Goal: Task Accomplishment & Management: Manage account settings

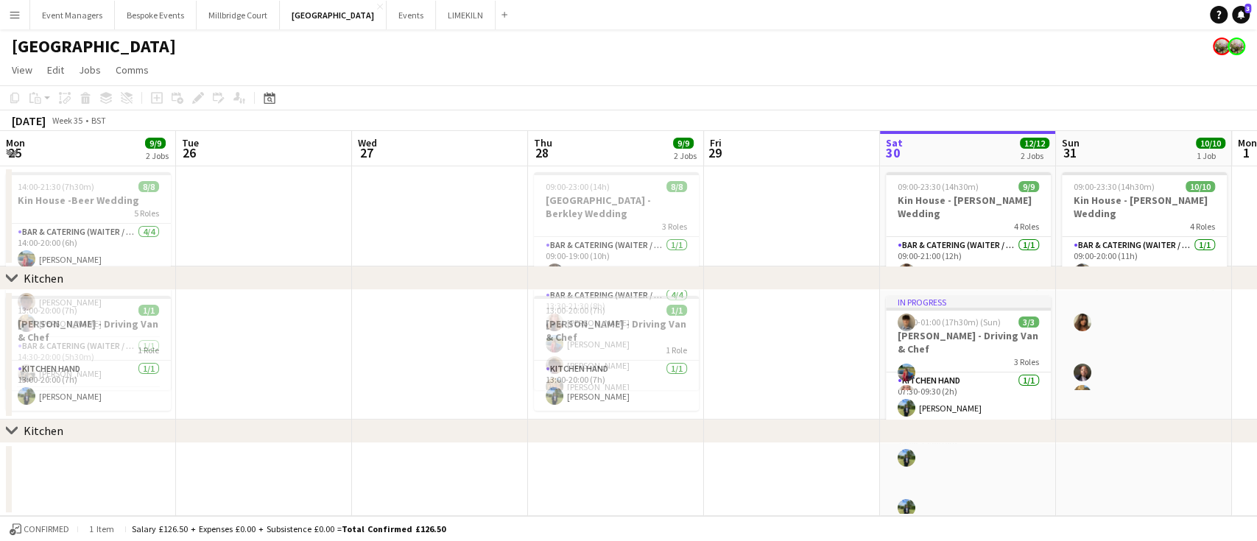
scroll to position [0, 370]
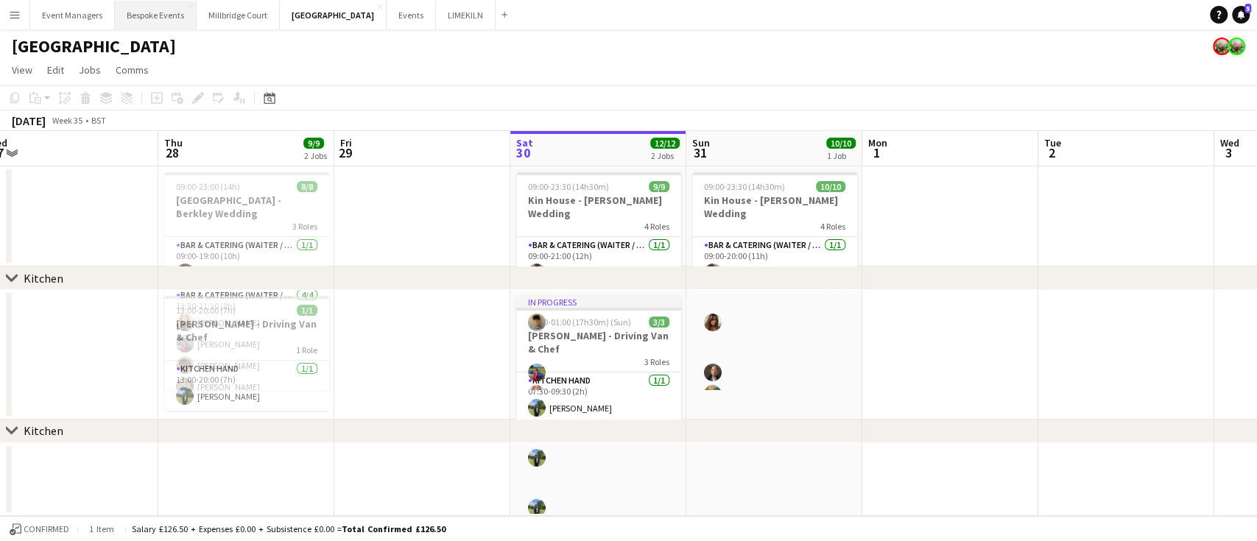
click at [131, 23] on button "Bespoke Events Close" at bounding box center [156, 15] width 82 height 29
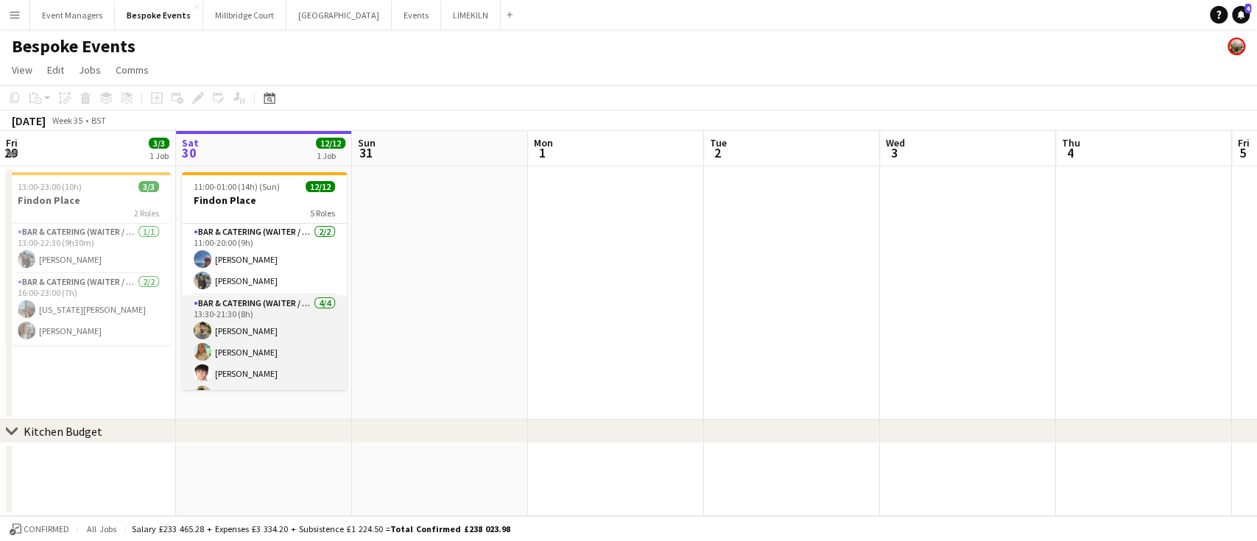
click at [264, 332] on app-card-role "Bar & Catering (Waiter / waitress) [DATE] 13:30-21:30 (8h) [PERSON_NAME] [PERSO…" at bounding box center [264, 352] width 165 height 114
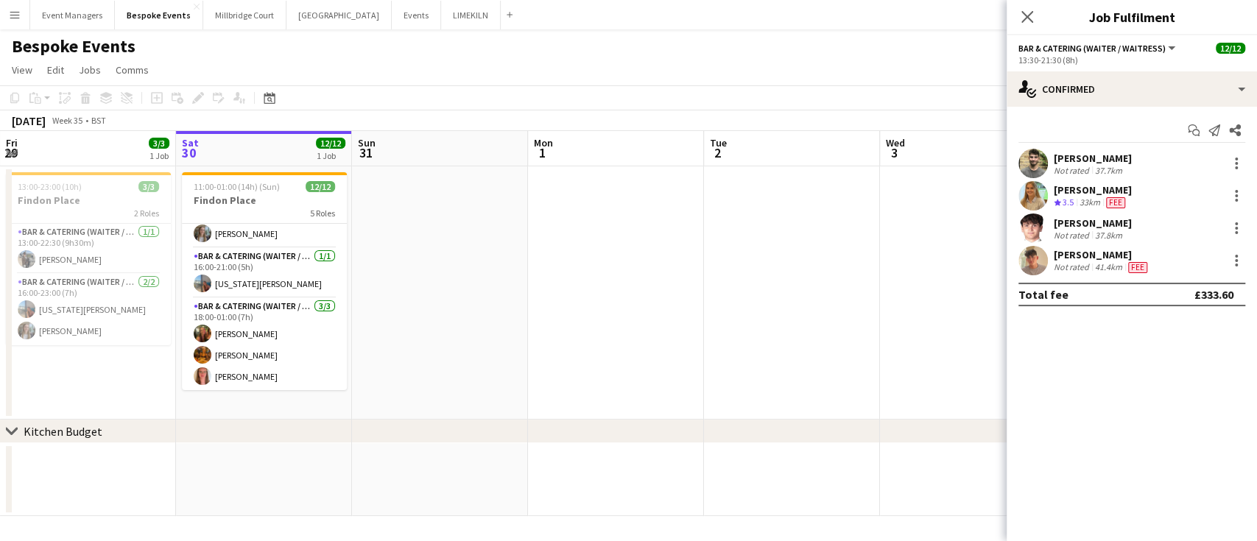
scroll to position [87, 0]
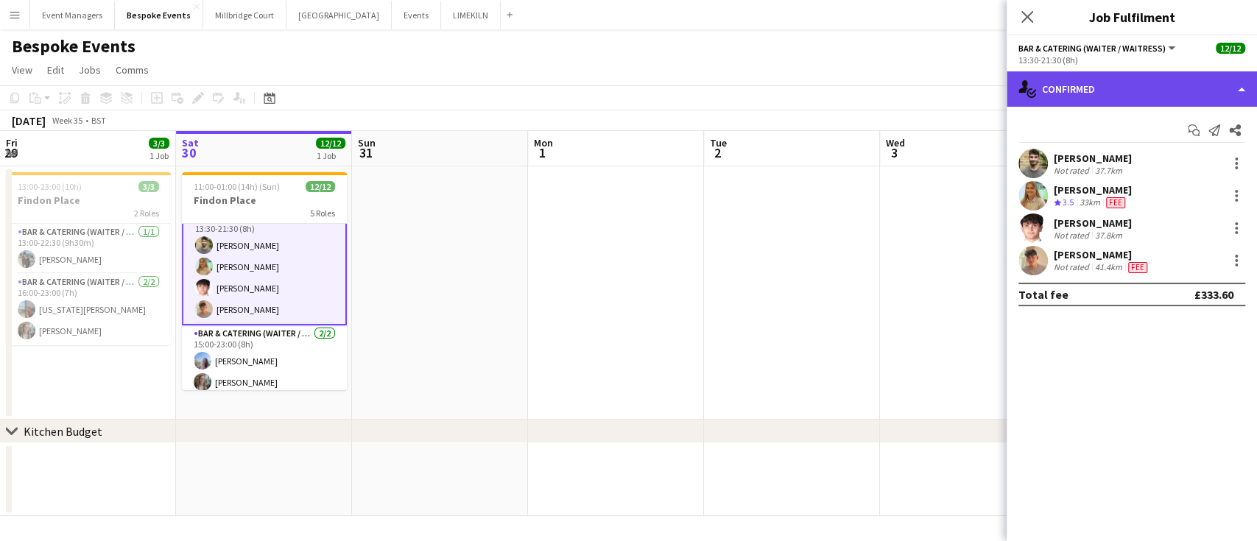
click at [1187, 91] on div "single-neutral-actions-check-2 Confirmed" at bounding box center [1132, 88] width 250 height 35
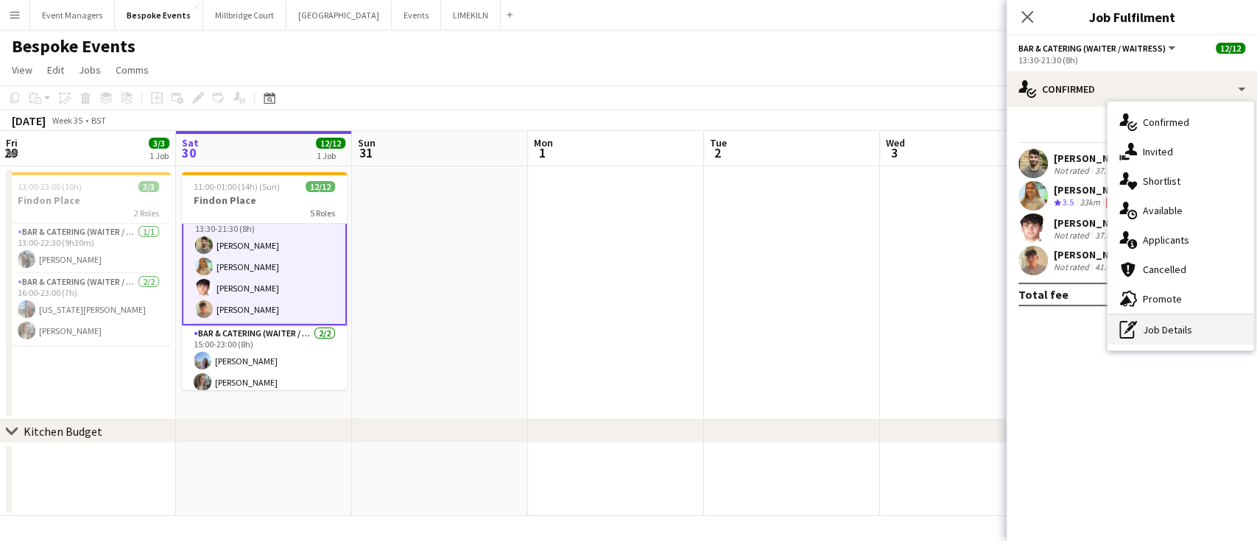
click at [1214, 337] on div "pen-write Job Details" at bounding box center [1181, 329] width 146 height 29
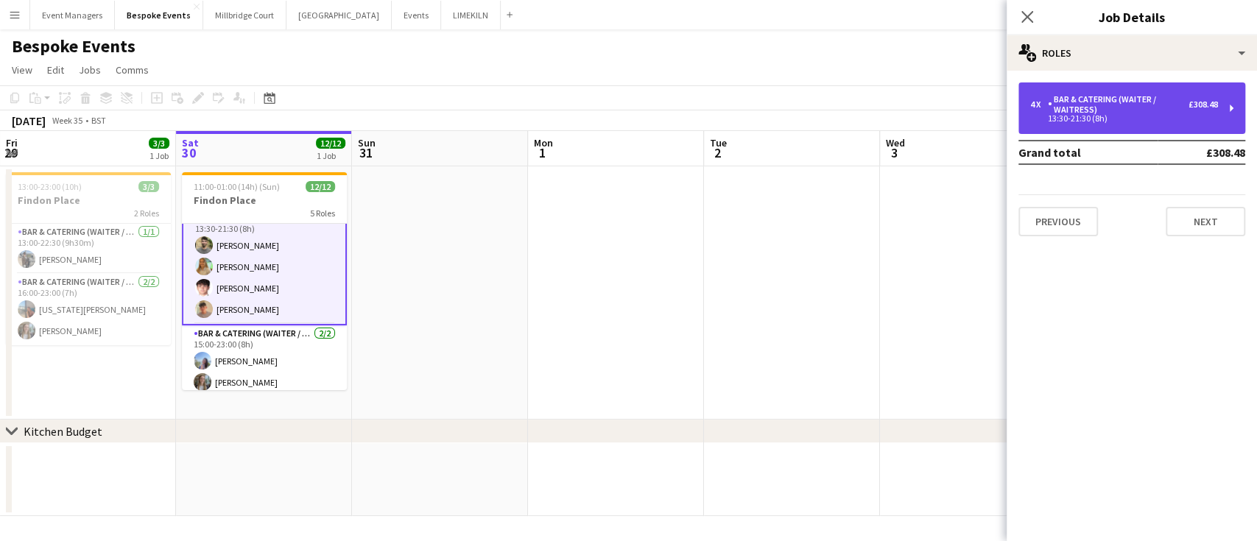
click at [1159, 116] on div "13:30-21:30 (8h)" at bounding box center [1124, 118] width 188 height 7
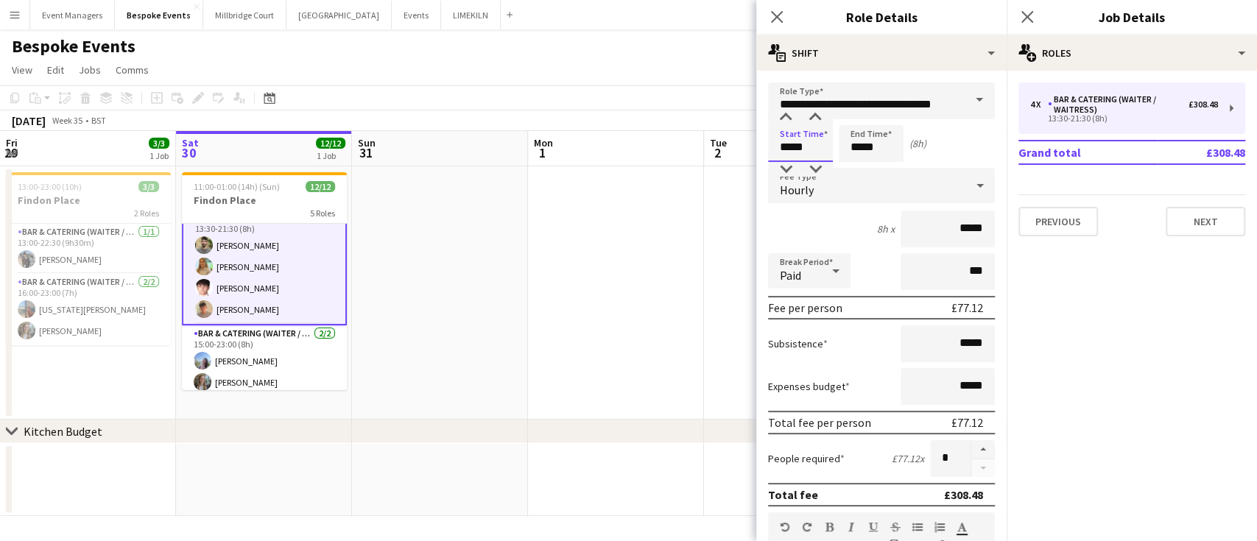
drag, startPoint x: 816, startPoint y: 152, endPoint x: 748, endPoint y: 162, distance: 68.5
click at [748, 162] on body "Menu Boards Boards Boards All jobs Status Workforce Workforce My Workforce Recr…" at bounding box center [628, 270] width 1257 height 541
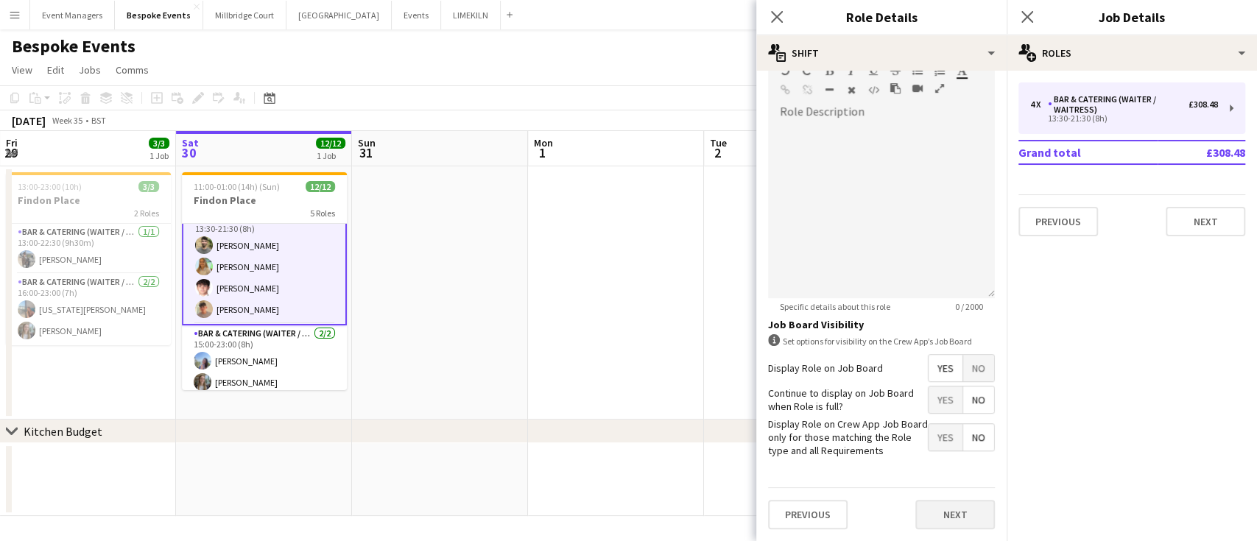
type input "*****"
click at [938, 517] on button "Next" at bounding box center [956, 514] width 80 height 29
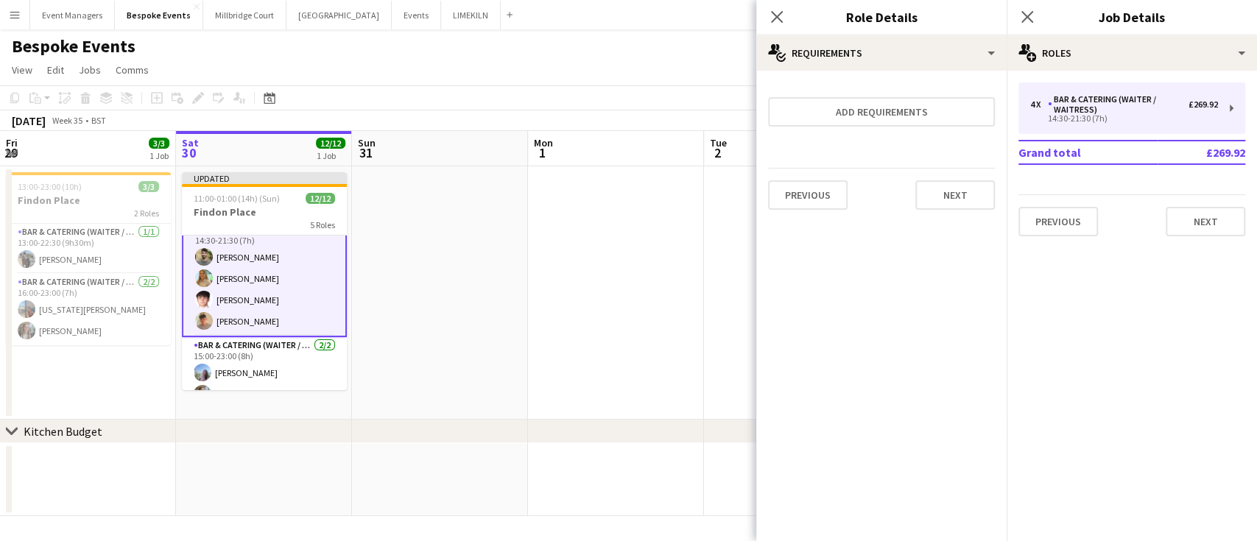
scroll to position [0, 0]
click at [1026, 17] on icon at bounding box center [1027, 17] width 14 height 14
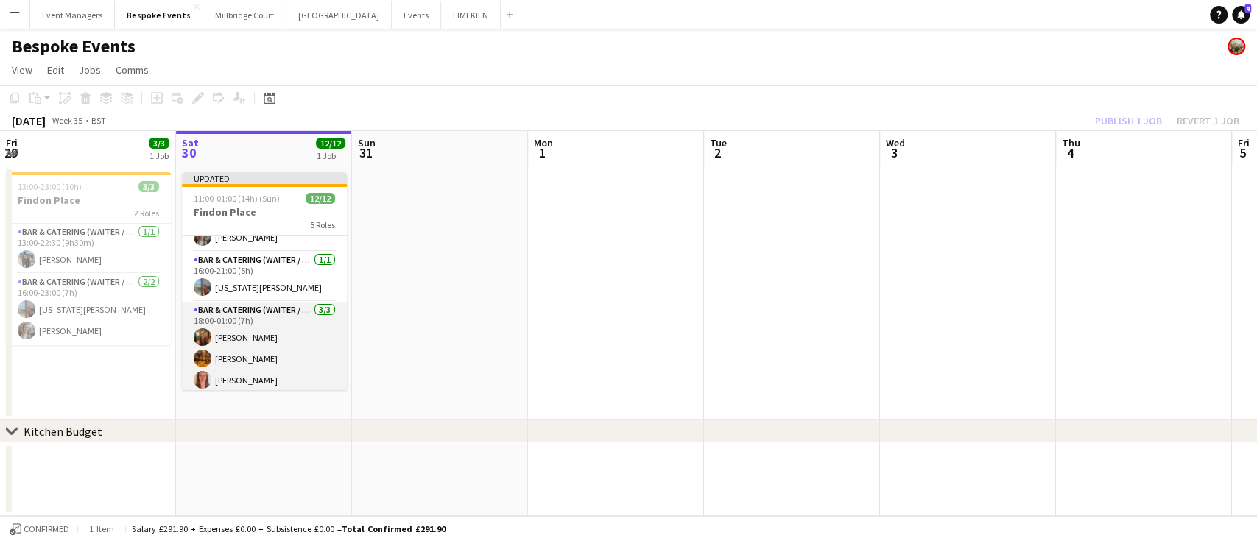
scroll to position [247, 0]
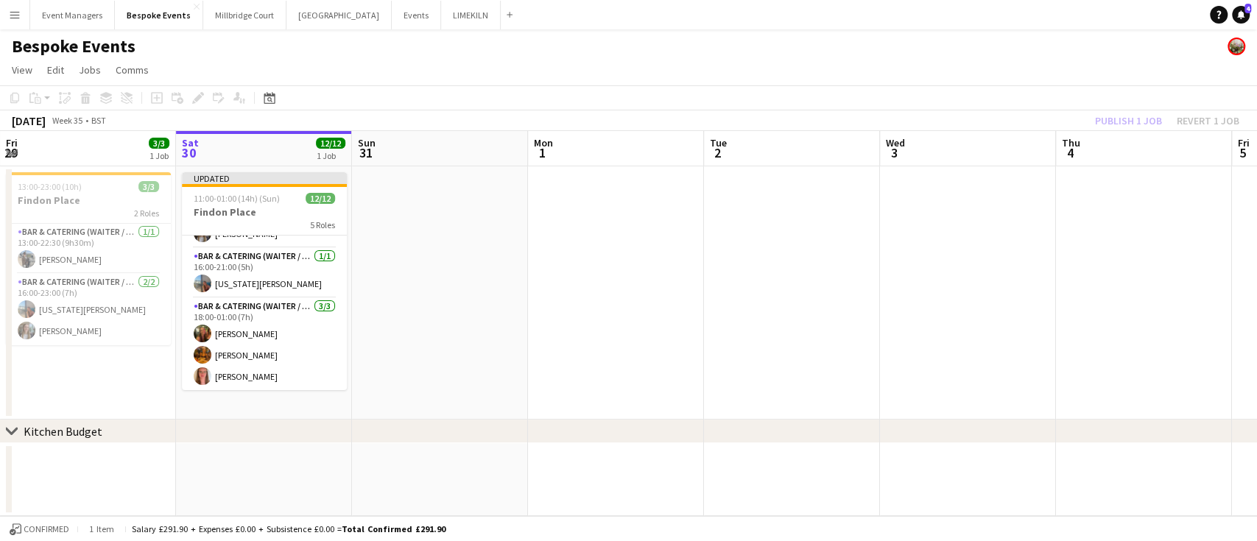
click at [1137, 121] on div "Publish 1 job Revert 1 job" at bounding box center [1168, 120] width 180 height 19
click at [1140, 118] on button "Publish 1 job" at bounding box center [1128, 120] width 79 height 19
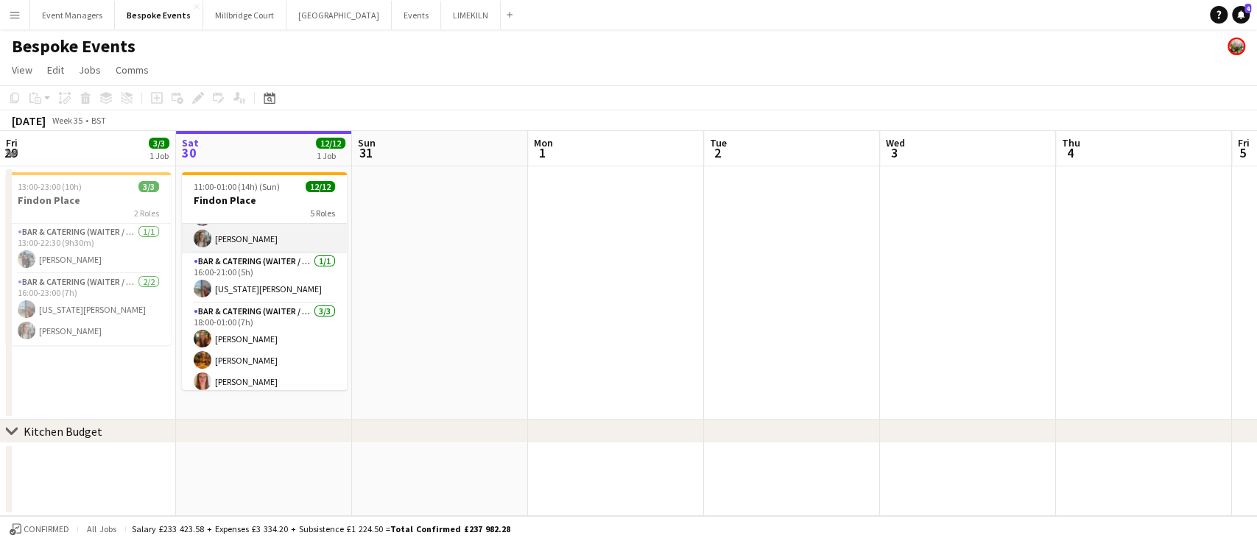
scroll to position [230, 0]
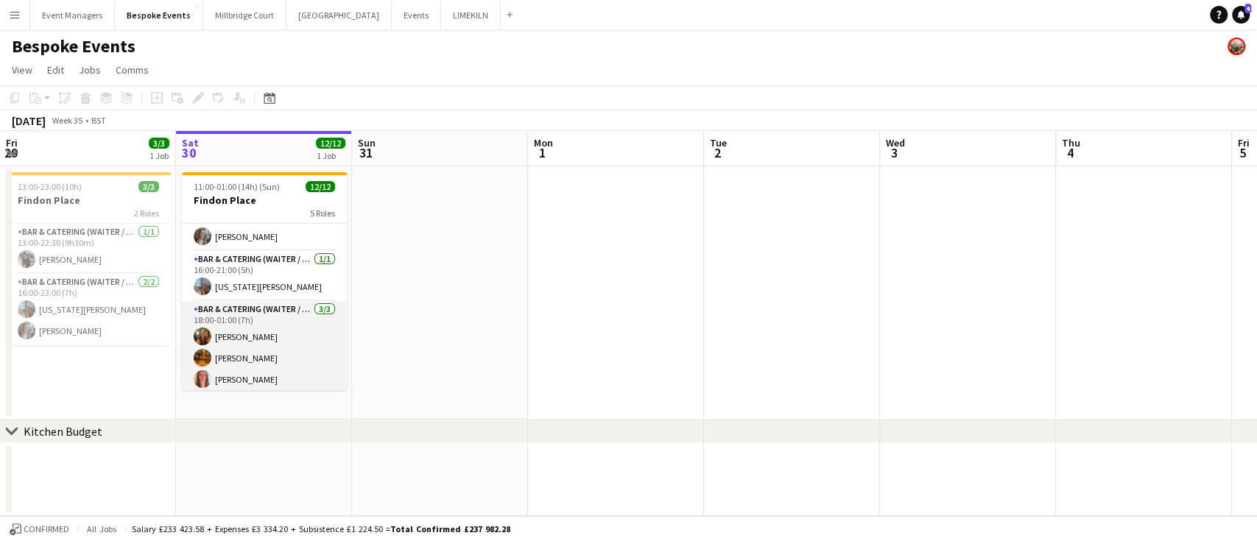
click at [253, 343] on app-card-role "Bar & Catering (Waiter / waitress) [DATE] 18:00-01:00 (7h) [PERSON_NAME] [PERSO…" at bounding box center [264, 347] width 165 height 93
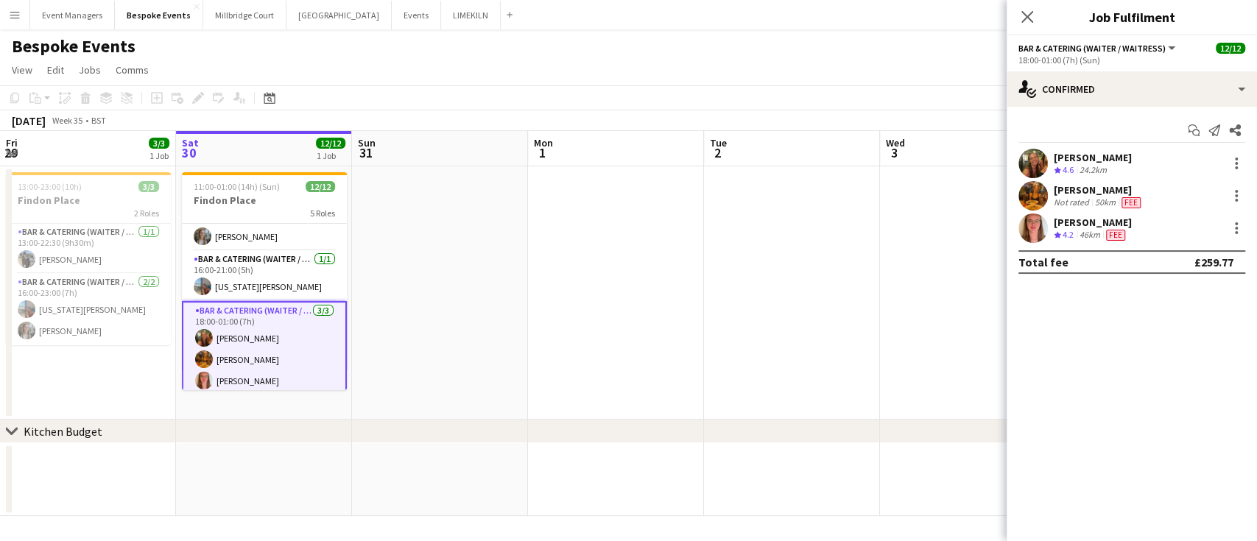
click at [1037, 194] on app-user-avatar at bounding box center [1033, 195] width 29 height 29
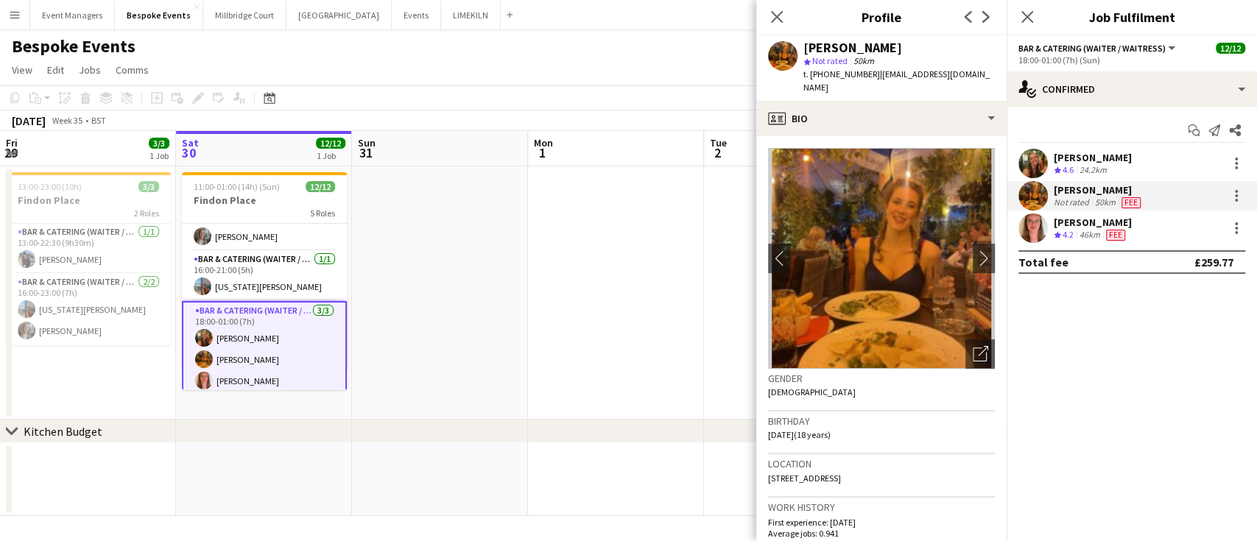
click at [1030, 168] on app-user-avatar at bounding box center [1033, 163] width 29 height 29
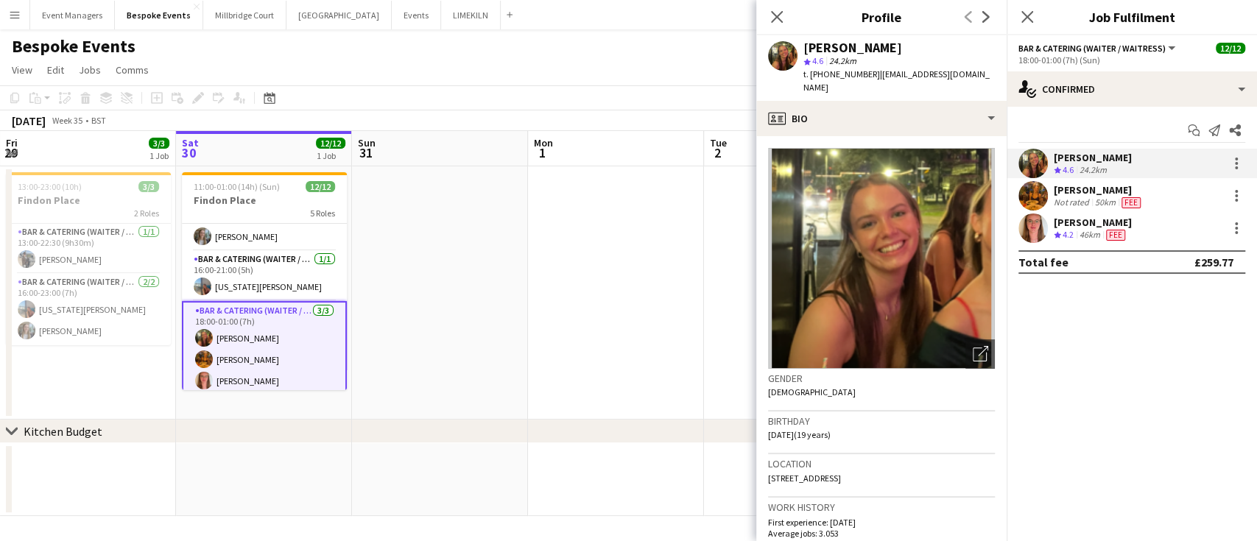
click at [1034, 206] on app-user-avatar at bounding box center [1033, 195] width 29 height 29
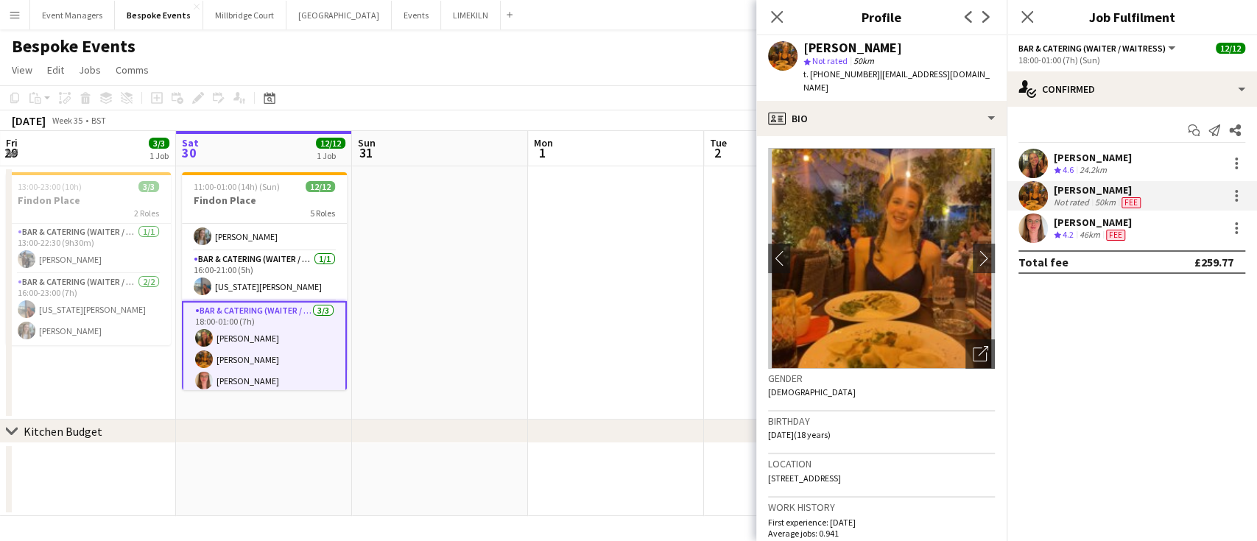
click at [1039, 227] on app-user-avatar at bounding box center [1033, 228] width 29 height 29
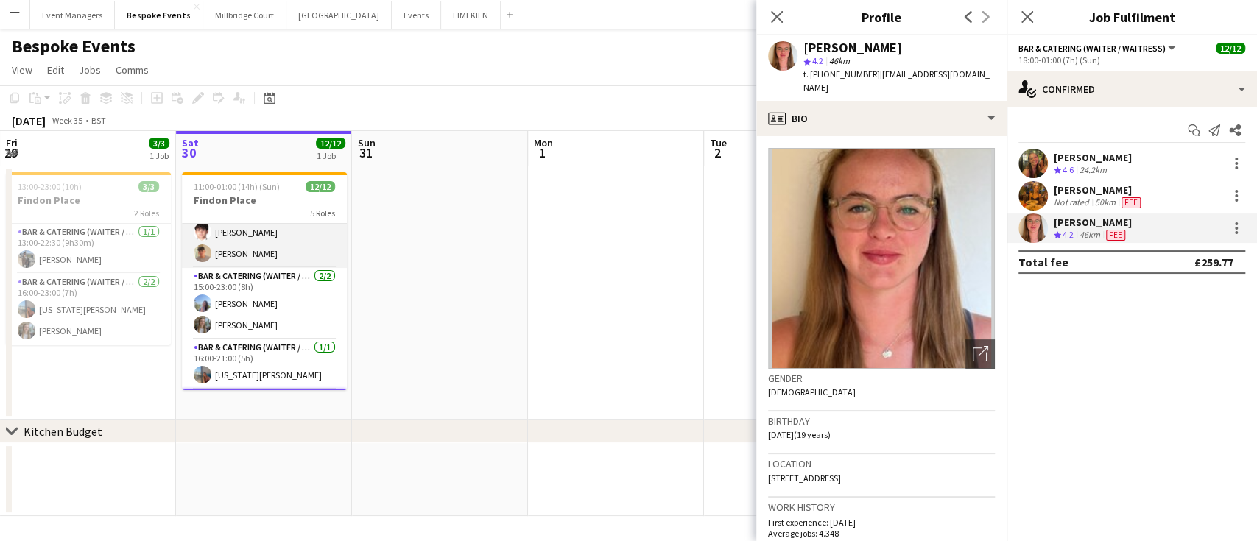
scroll to position [141, 0]
click at [1032, 20] on icon "Close pop-in" at bounding box center [1027, 17] width 14 height 14
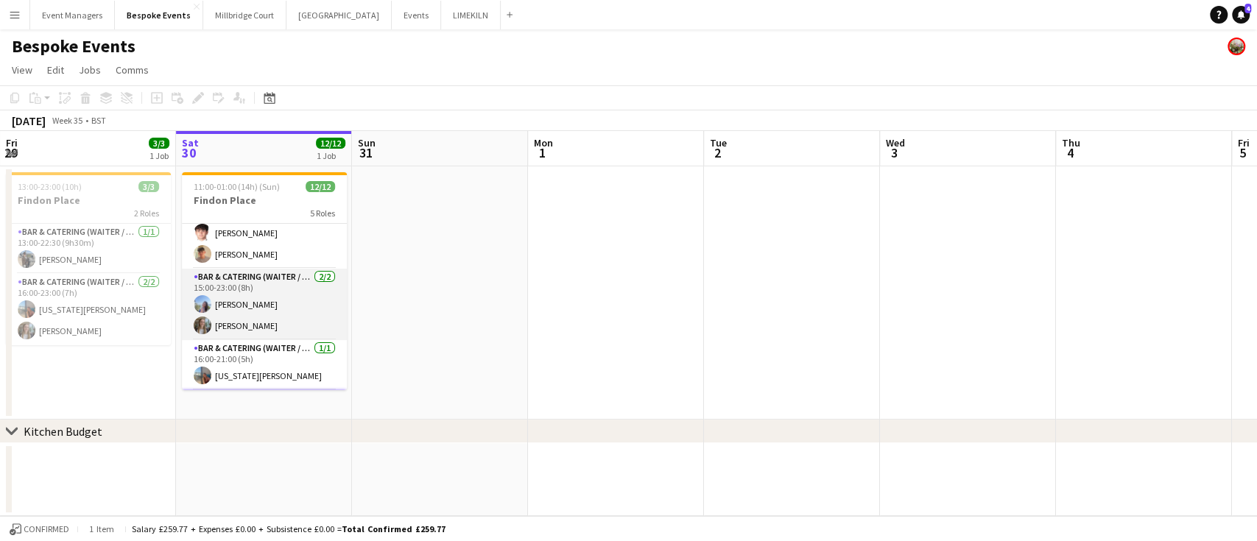
click at [258, 310] on app-card-role "Bar & Catering (Waiter / waitress) [DATE] 15:00-23:00 (8h) [PERSON_NAME] [PERSO…" at bounding box center [264, 304] width 165 height 71
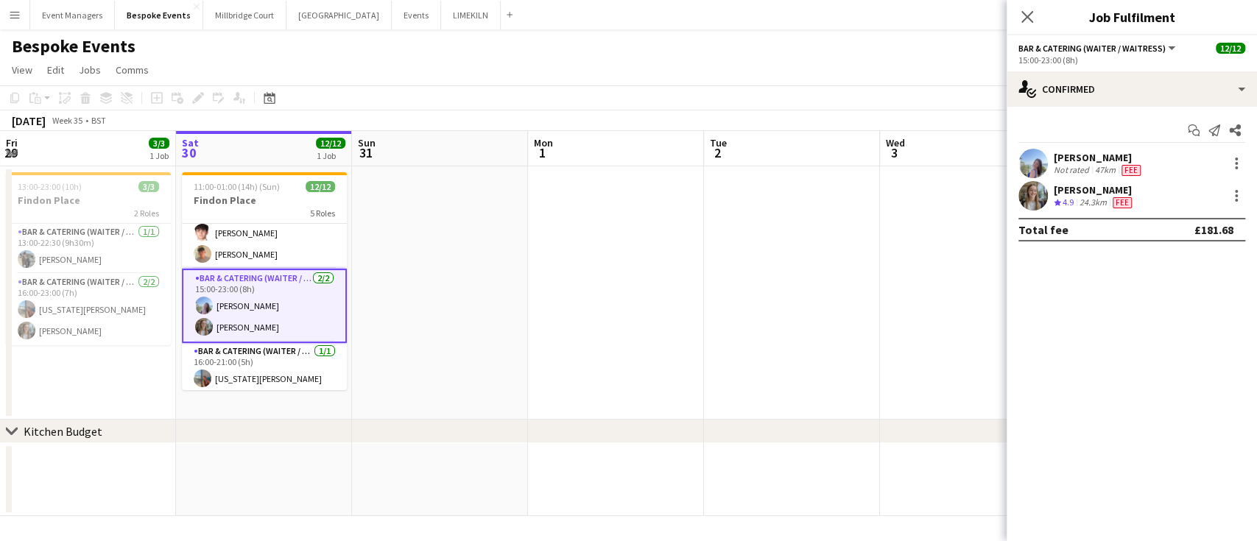
click at [1030, 154] on app-user-avatar at bounding box center [1033, 163] width 29 height 29
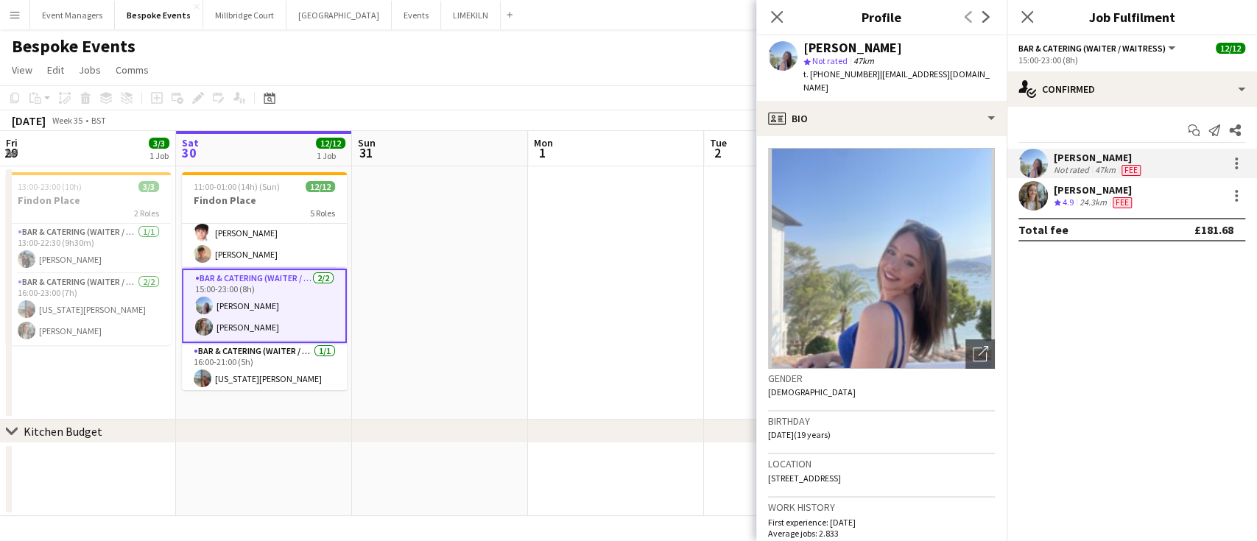
click at [1035, 194] on app-user-avatar at bounding box center [1033, 195] width 29 height 29
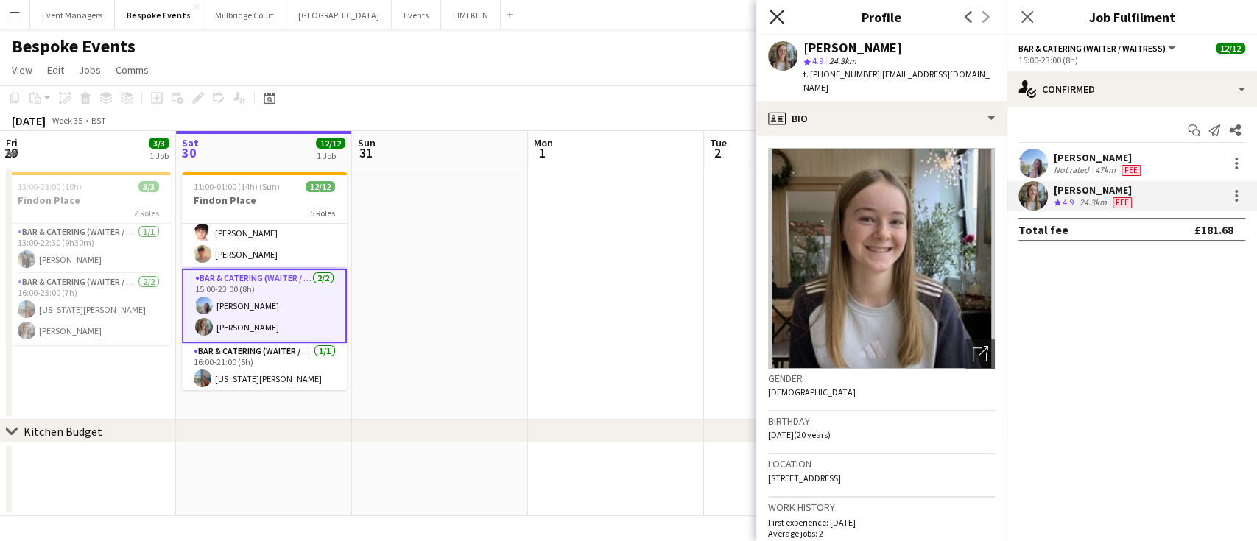
click at [776, 21] on icon "Close pop-in" at bounding box center [777, 17] width 14 height 14
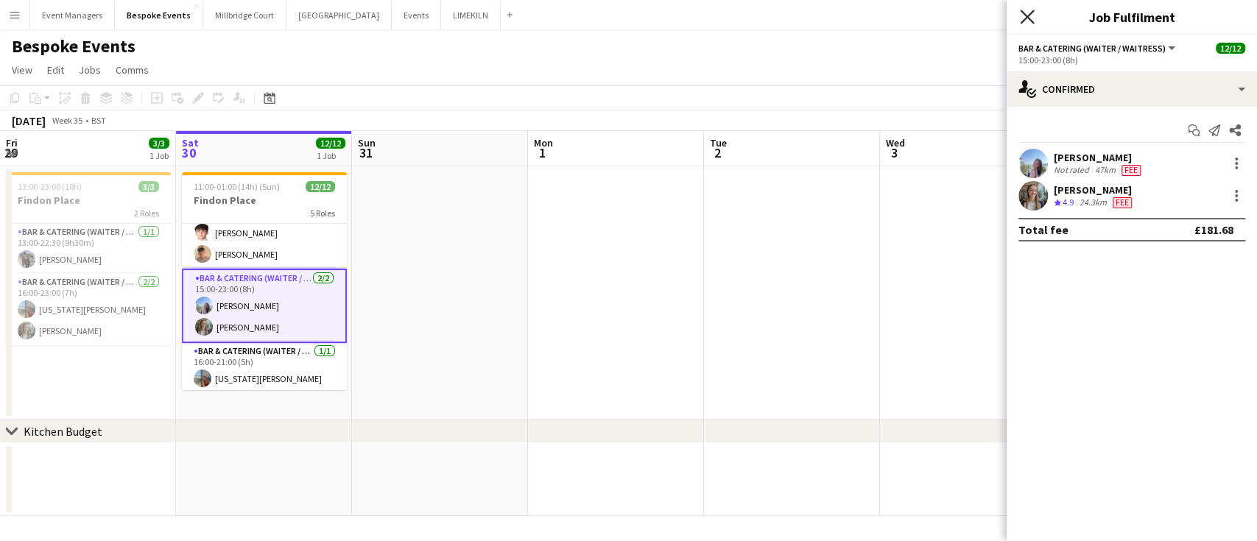
click at [1022, 21] on icon "Close pop-in" at bounding box center [1027, 17] width 14 height 14
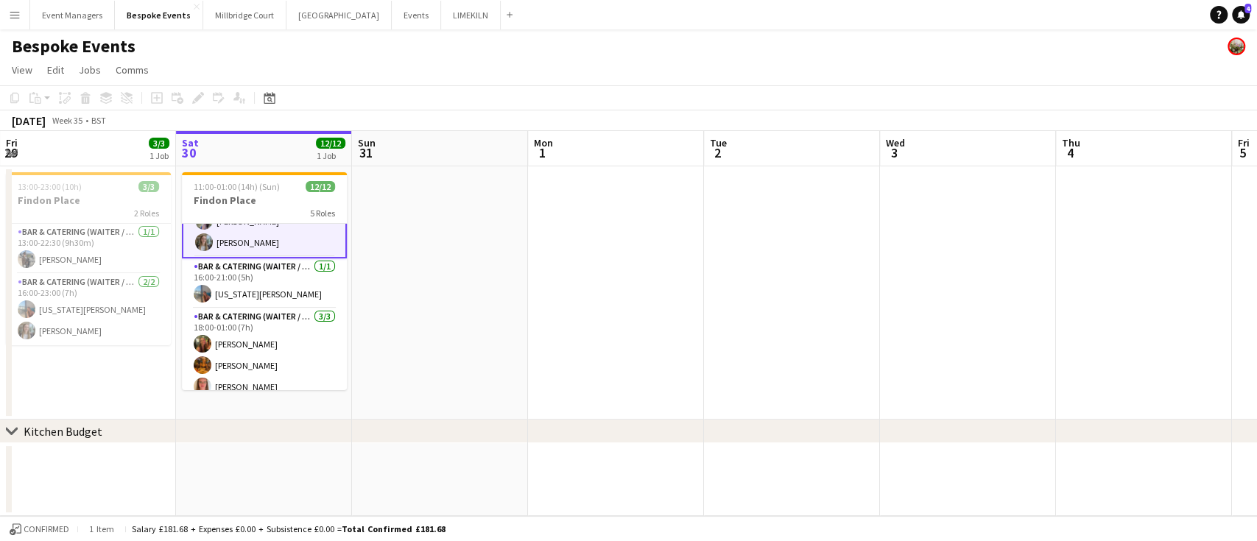
scroll to position [236, 0]
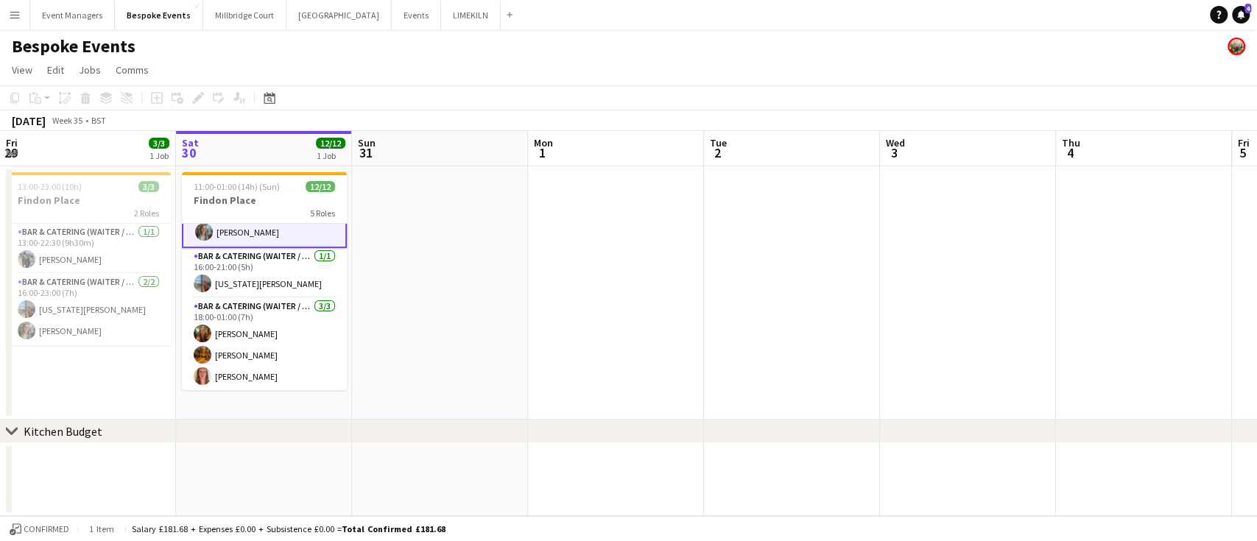
click at [265, 334] on app-card-role "Bar & Catering (Waiter / waitress) [DATE] 18:00-01:00 (7h) [PERSON_NAME] [PERSO…" at bounding box center [264, 344] width 165 height 93
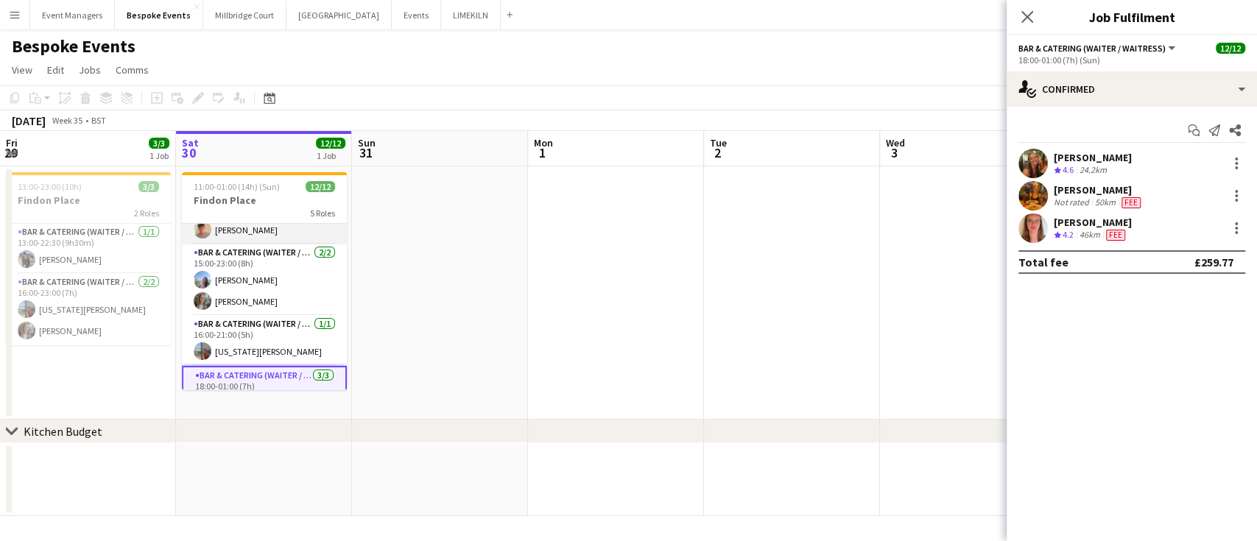
scroll to position [157, 0]
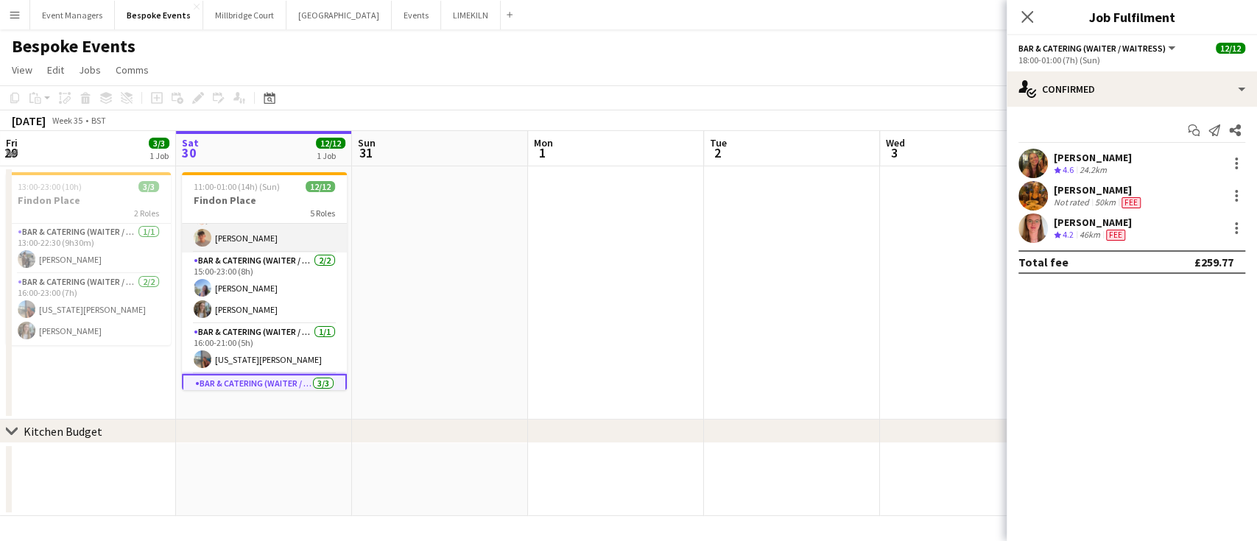
click at [265, 334] on app-card-role "Bar & Catering (Waiter / waitress) [DATE] 16:00-21:00 (5h) [US_STATE][PERSON_NA…" at bounding box center [264, 349] width 165 height 50
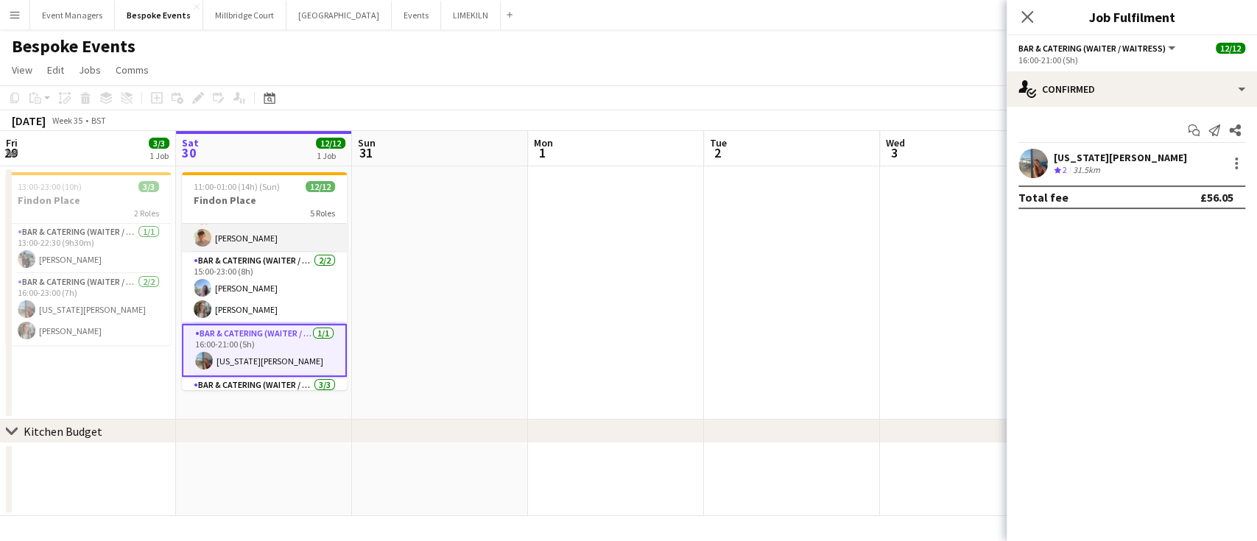
scroll to position [110, 0]
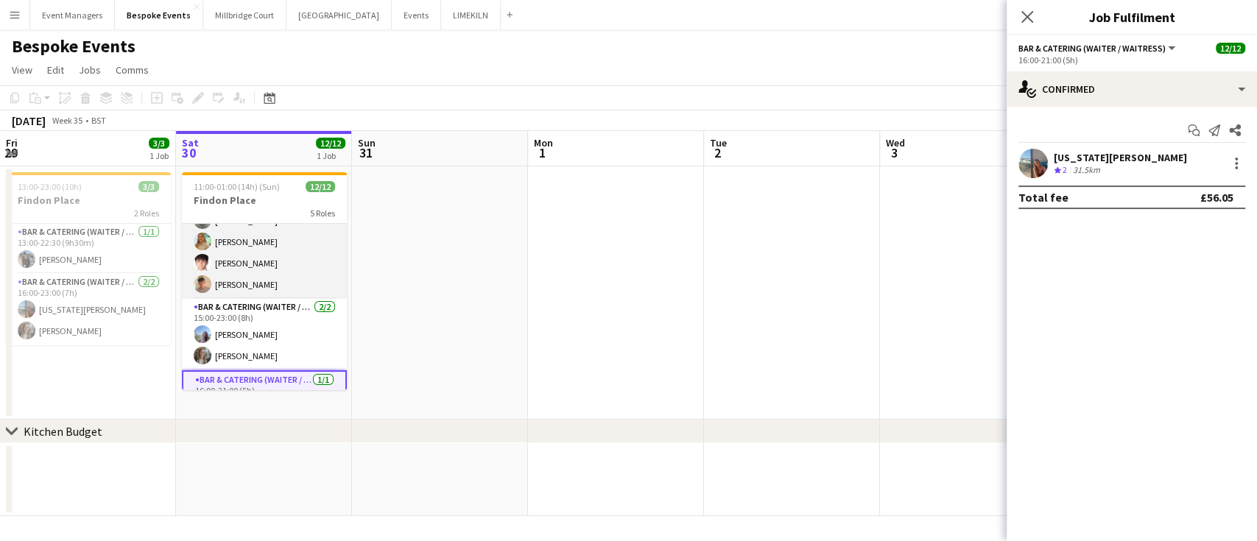
click at [265, 334] on app-card-role "Bar & Catering (Waiter / waitress) [DATE] 15:00-23:00 (8h) [PERSON_NAME] [PERSO…" at bounding box center [264, 334] width 165 height 71
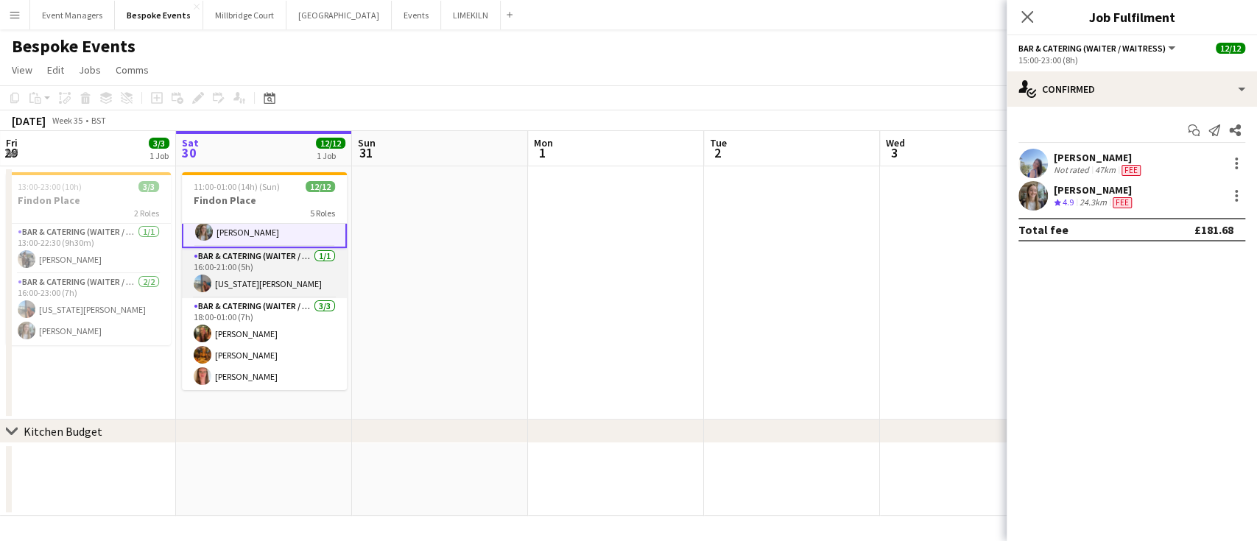
scroll to position [236, 0]
click at [1031, 18] on icon "Close pop-in" at bounding box center [1027, 17] width 14 height 14
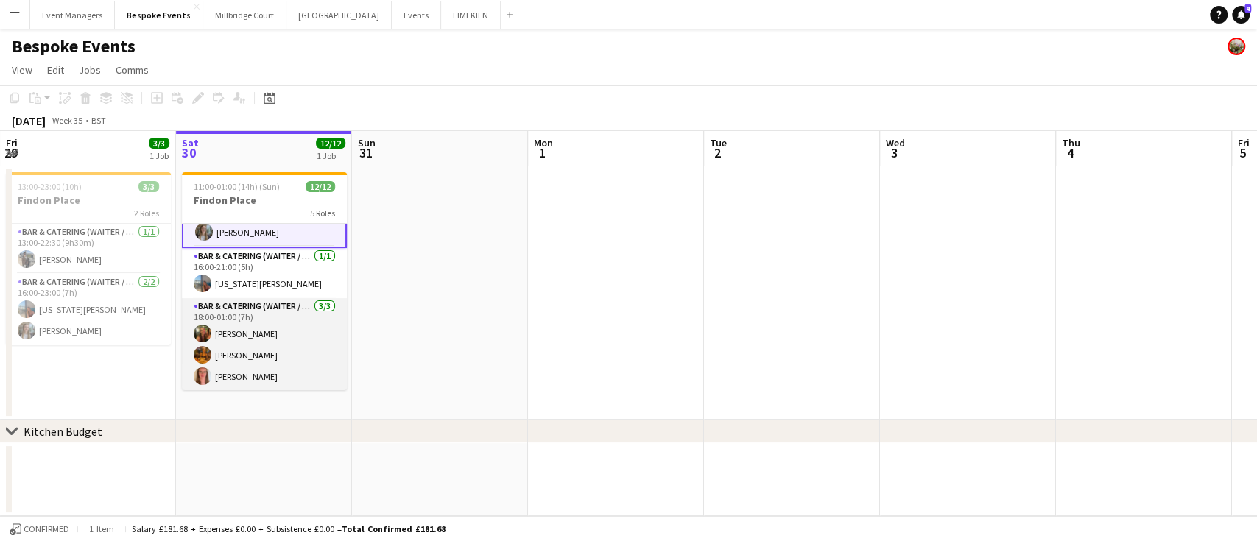
click at [271, 351] on app-card-role "Bar & Catering (Waiter / waitress) [DATE] 18:00-01:00 (7h) [PERSON_NAME] [PERSO…" at bounding box center [264, 344] width 165 height 93
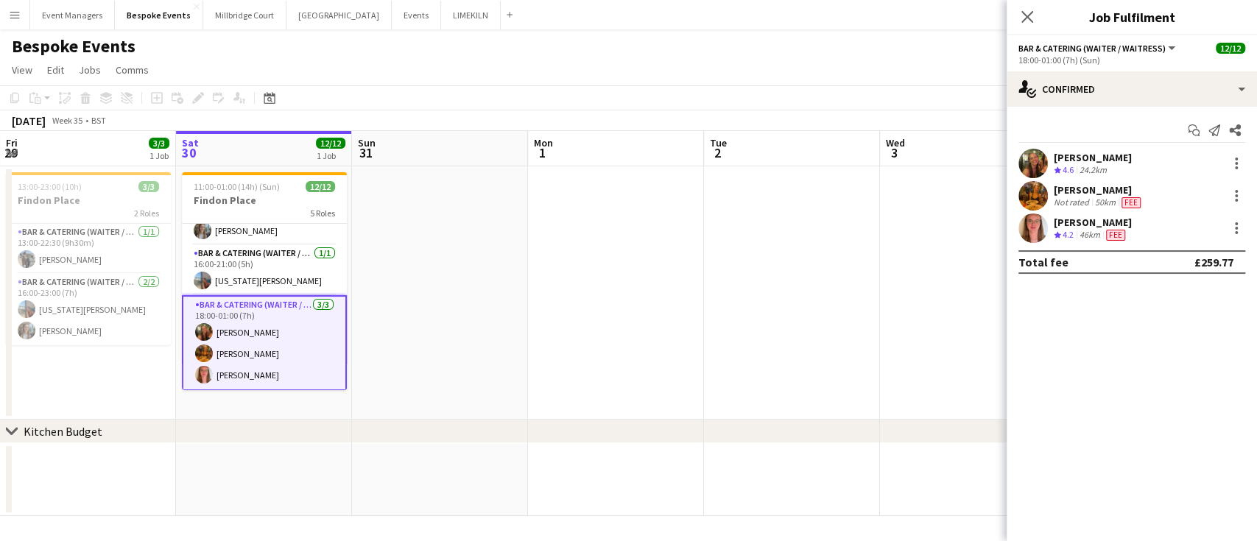
scroll to position [235, 0]
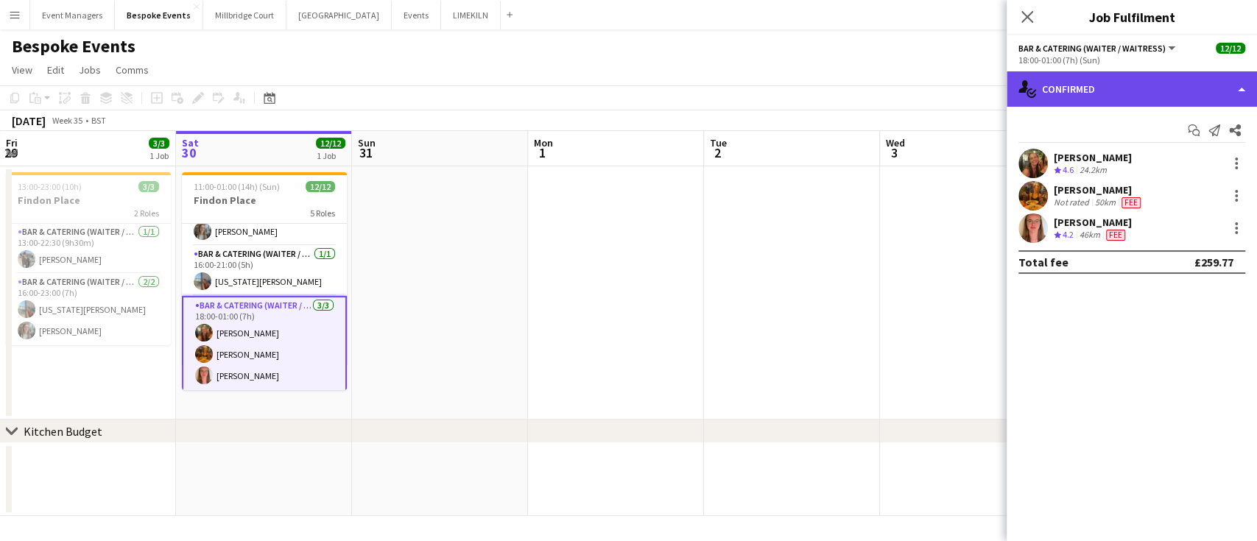
click at [1127, 87] on div "single-neutral-actions-check-2 Confirmed" at bounding box center [1132, 88] width 250 height 35
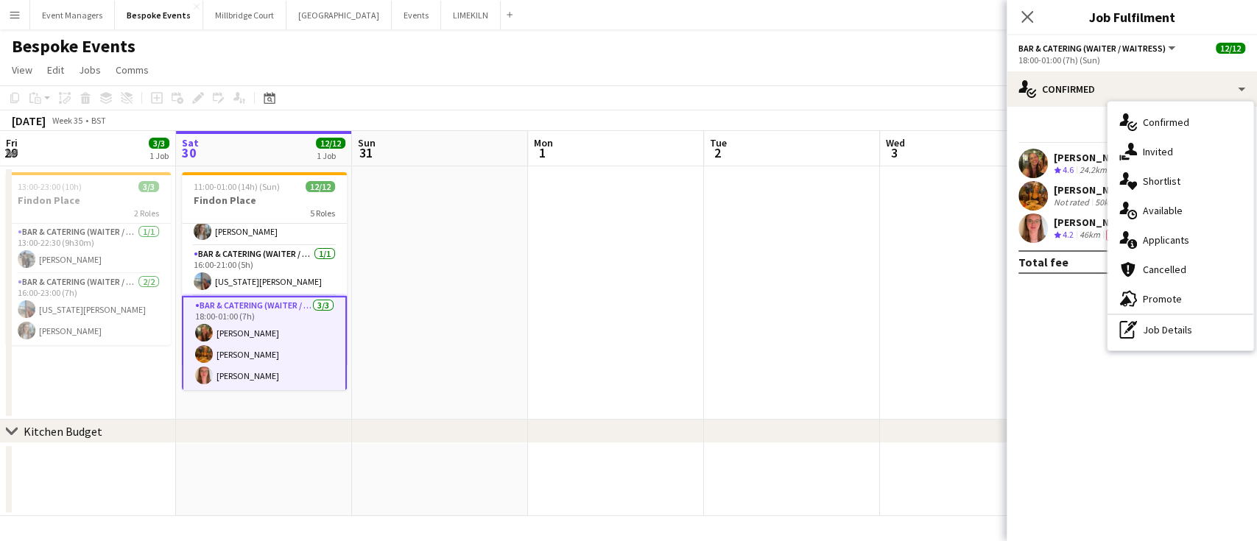
click at [1066, 326] on mat-expansion-panel "check Confirmed Start chat Send notification Share [PERSON_NAME] Crew rating 4.…" at bounding box center [1132, 324] width 250 height 435
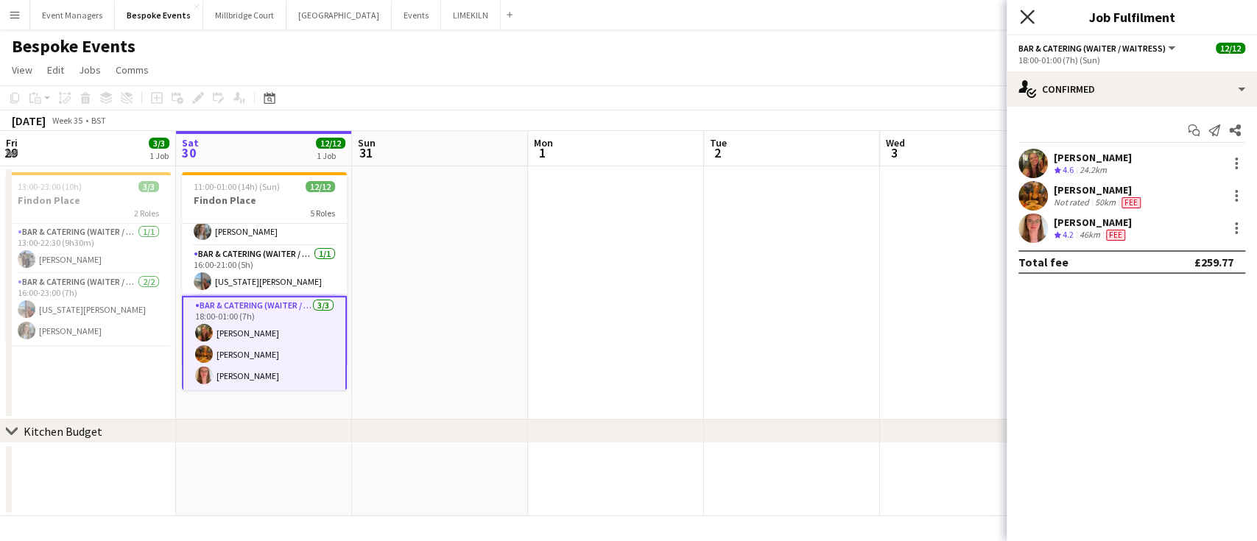
click at [1029, 20] on icon at bounding box center [1027, 17] width 14 height 14
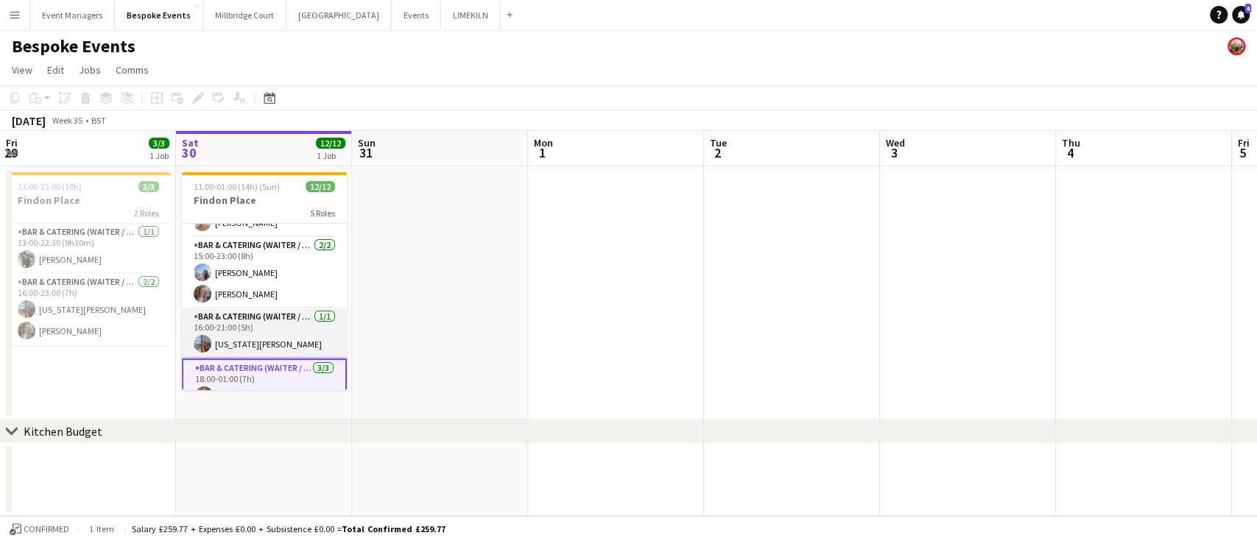
scroll to position [236, 0]
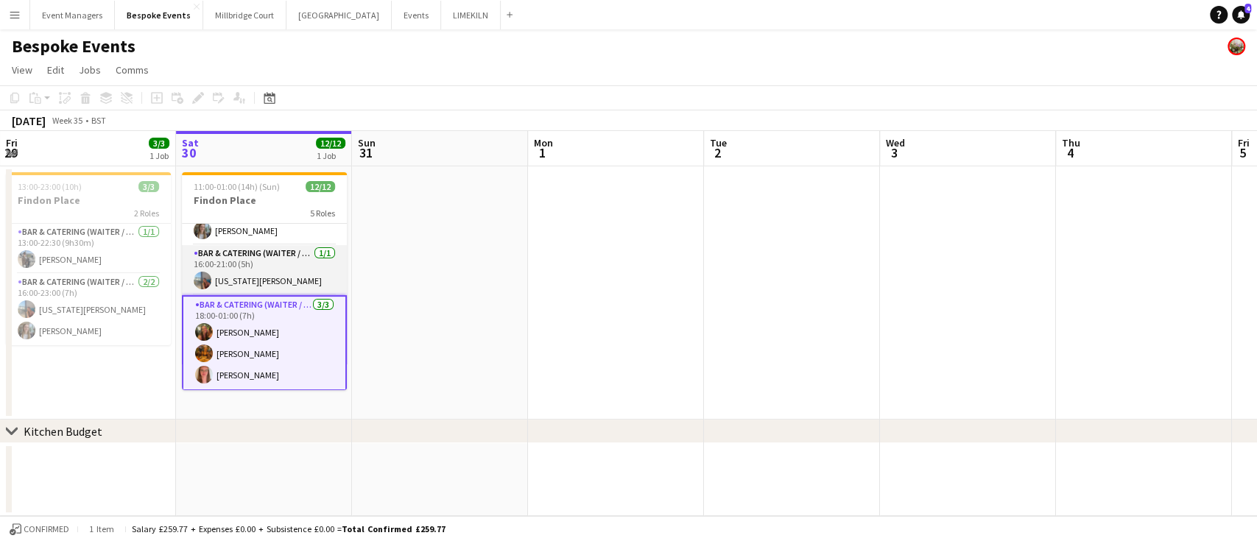
click at [248, 334] on app-card-role "Bar & Catering (Waiter / waitress) [DATE] 18:00-01:00 (7h) [PERSON_NAME] [PERSO…" at bounding box center [264, 343] width 165 height 96
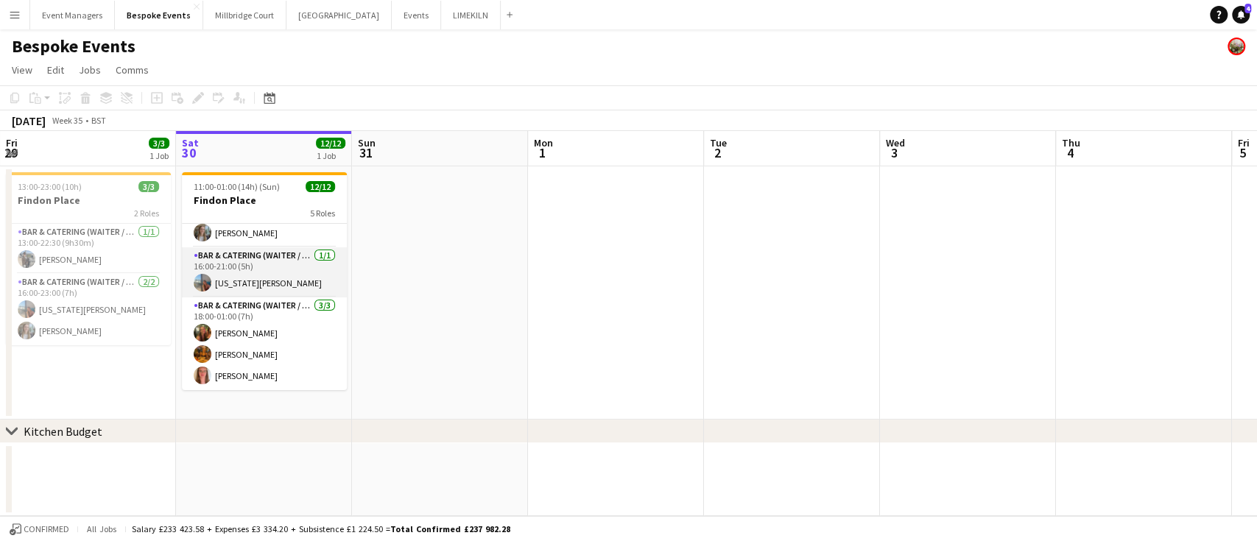
click at [248, 334] on app-card-role "Bar & Catering (Waiter / waitress) [DATE] 18:00-01:00 (7h) [PERSON_NAME] [PERSO…" at bounding box center [264, 344] width 165 height 93
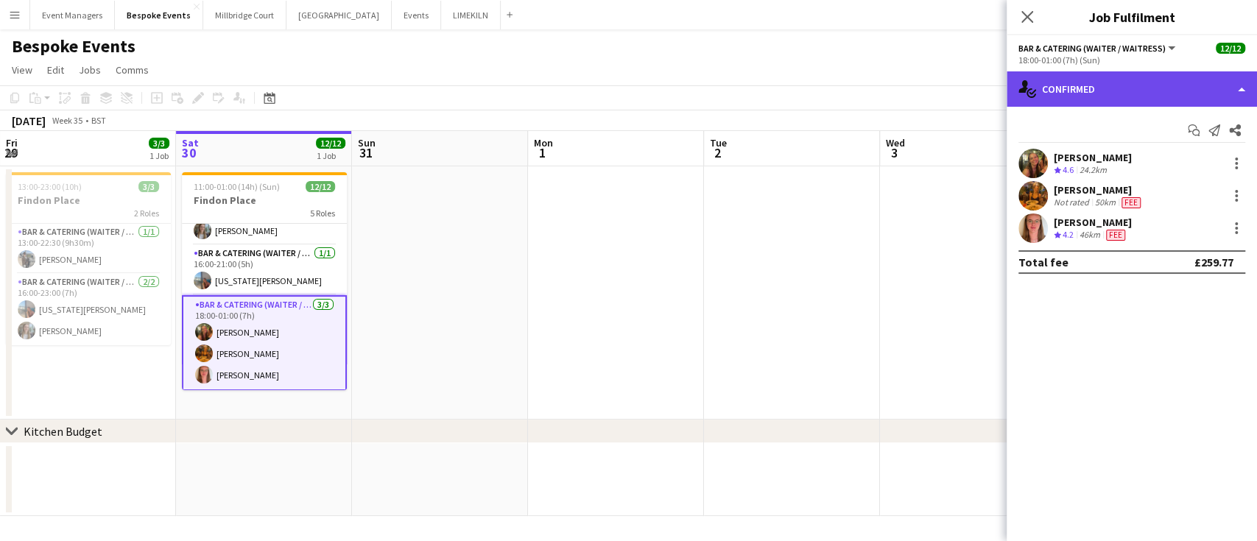
click at [1131, 88] on div "single-neutral-actions-check-2 Confirmed" at bounding box center [1132, 88] width 250 height 35
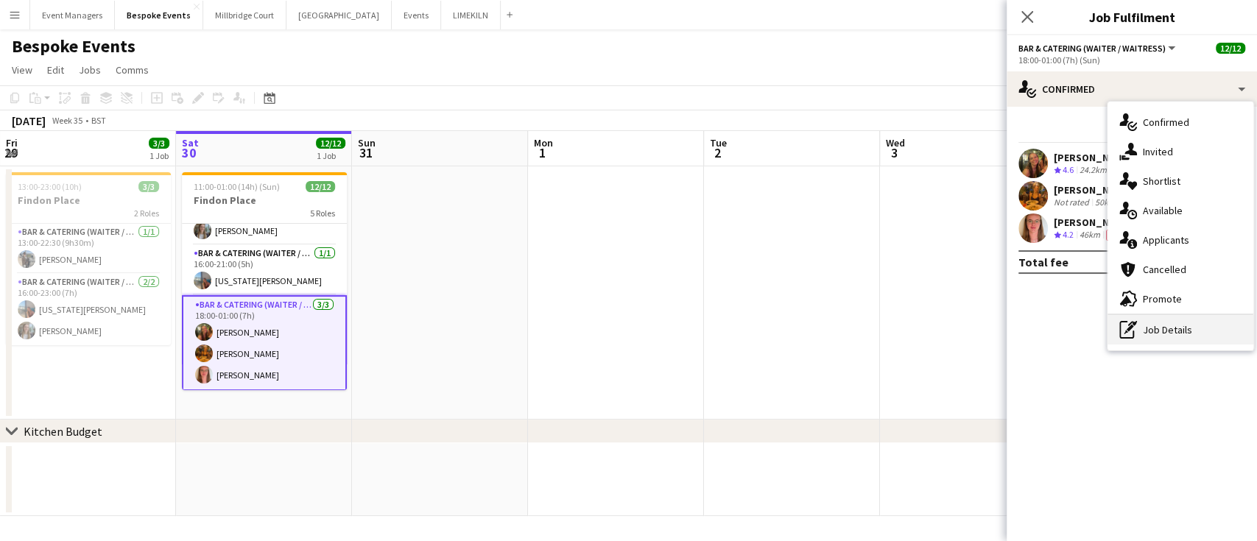
click at [1184, 329] on div "pen-write Job Details" at bounding box center [1181, 329] width 146 height 29
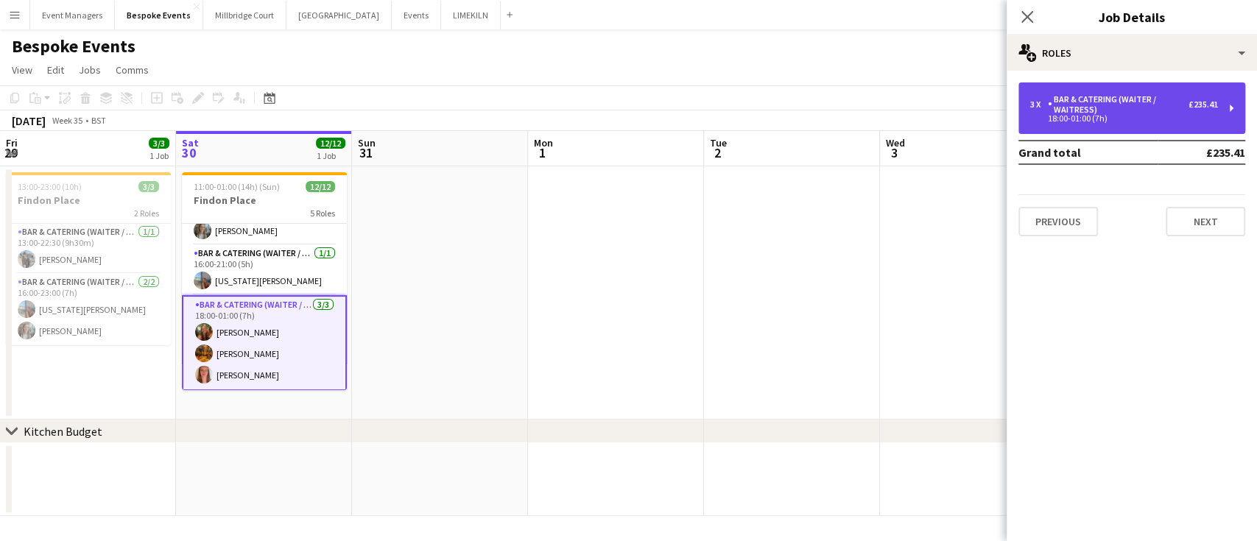
click at [1149, 124] on div "3 x Bar & Catering (Waiter / waitress) £235.41 18:00-01:00 (7h)" at bounding box center [1132, 108] width 227 height 52
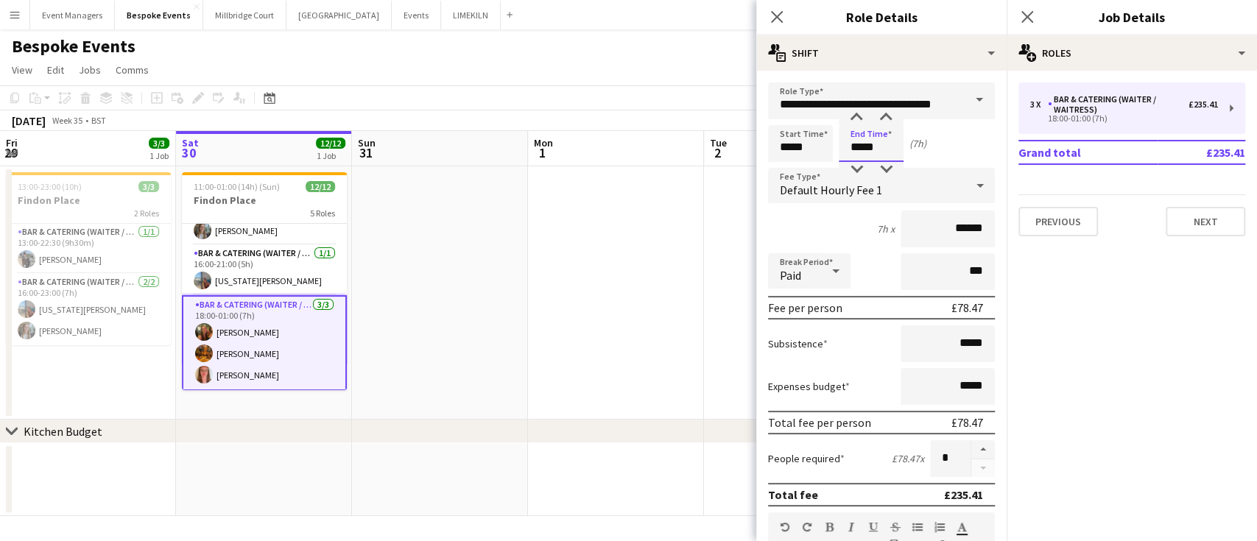
drag, startPoint x: 890, startPoint y: 138, endPoint x: 848, endPoint y: 147, distance: 42.8
click at [848, 147] on input "*****" at bounding box center [871, 143] width 65 height 37
click at [1030, 18] on icon "Close pop-in" at bounding box center [1027, 17] width 14 height 14
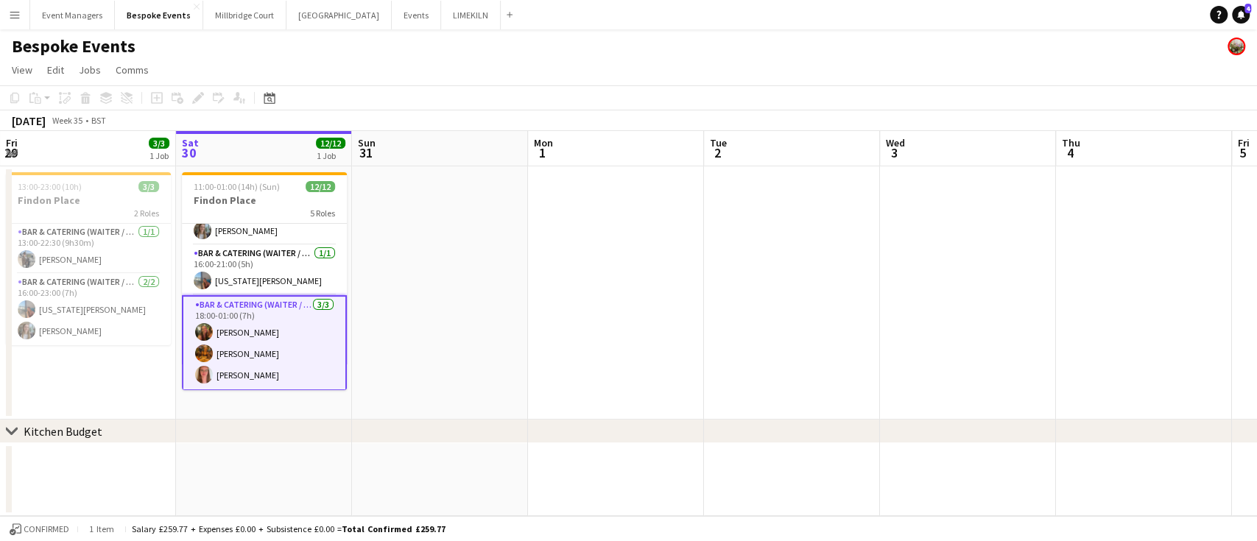
click at [407, 254] on app-date-cell at bounding box center [440, 292] width 176 height 253
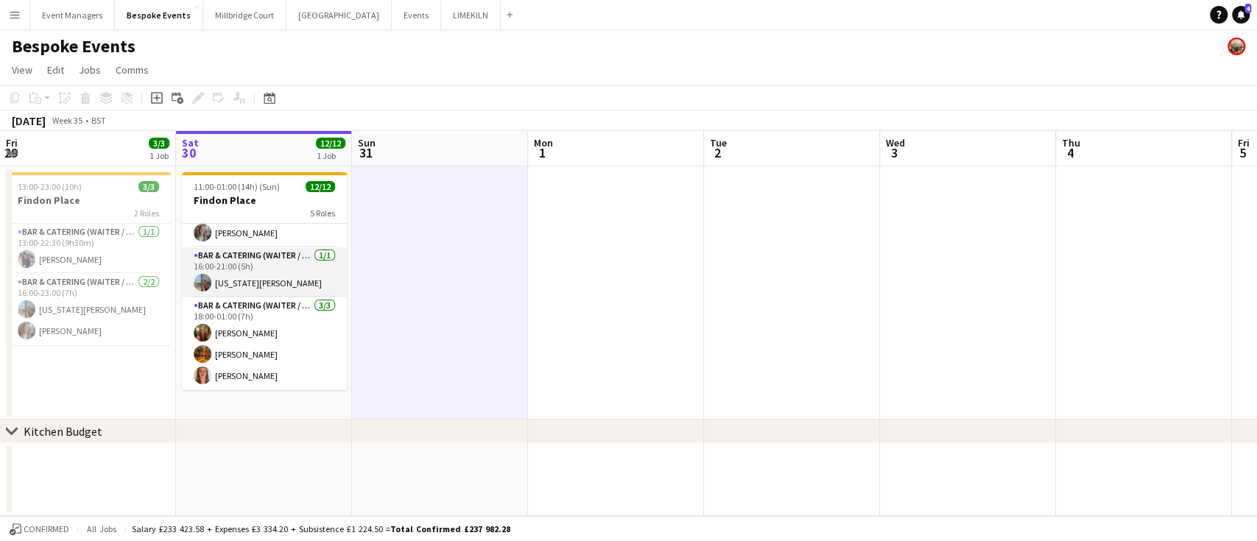
scroll to position [0, 0]
click at [588, 27] on app-navbar "Menu Boards Boards Boards All jobs Status Workforce Workforce My Workforce Recr…" at bounding box center [628, 14] width 1257 height 29
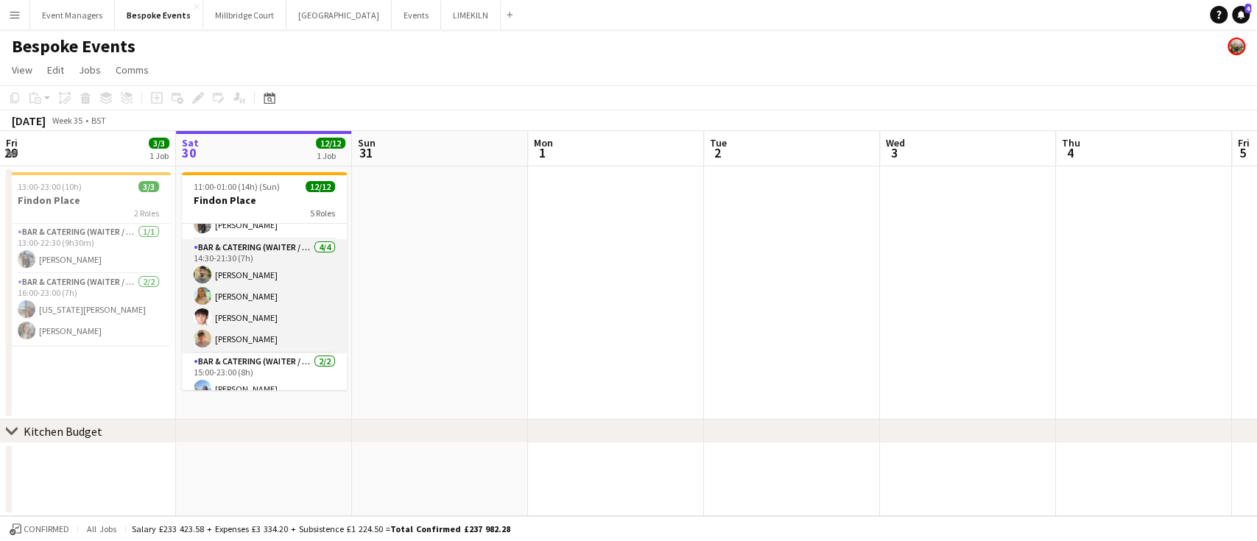
scroll to position [58, 0]
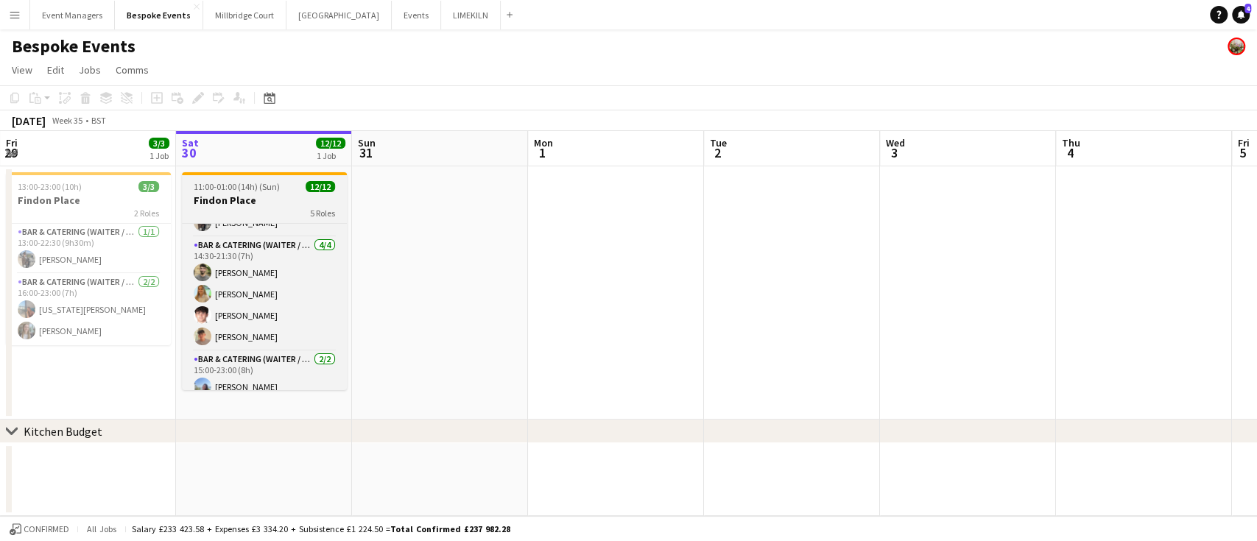
click at [258, 191] on span "11:00-01:00 (14h) (Sun)" at bounding box center [237, 186] width 86 height 11
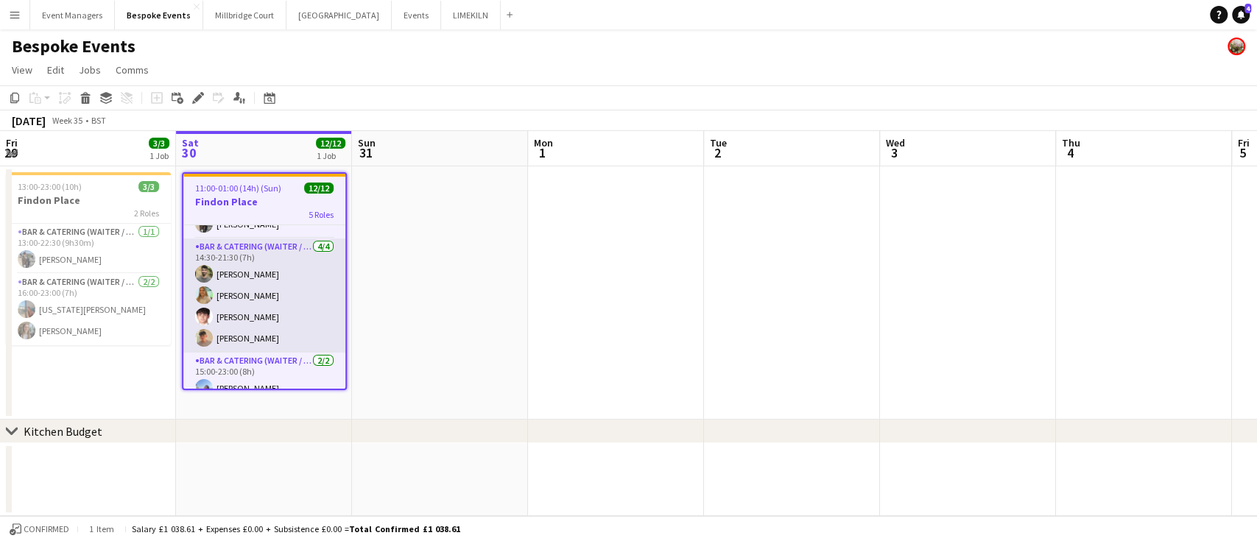
scroll to position [0, 0]
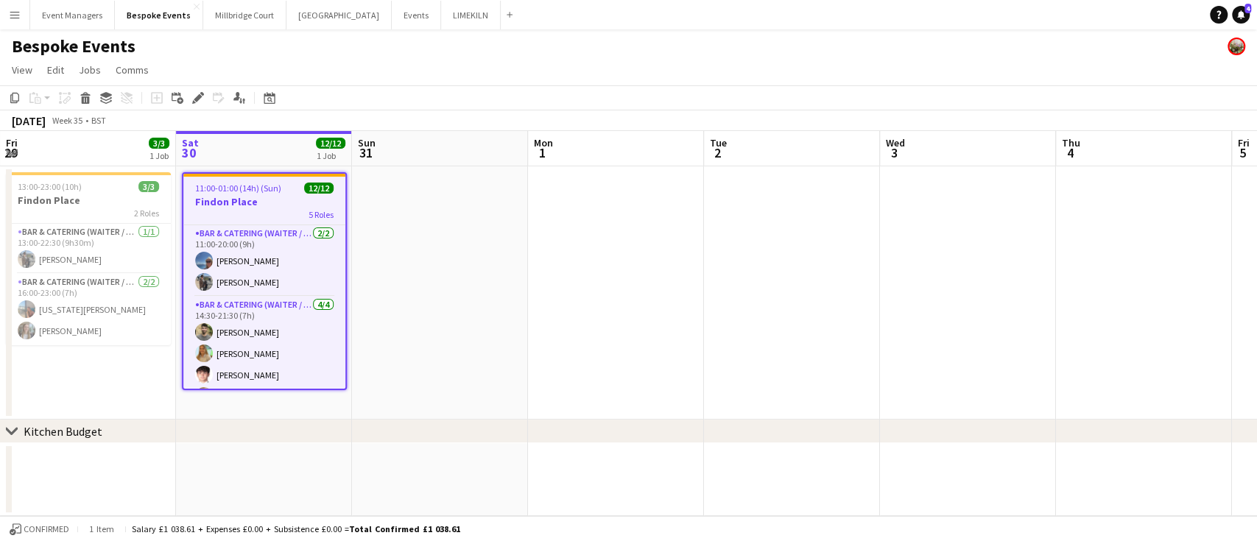
click at [459, 78] on app-page-menu "View Day view expanded Day view collapsed Month view Date picker Jump to [DATE]…" at bounding box center [628, 71] width 1257 height 28
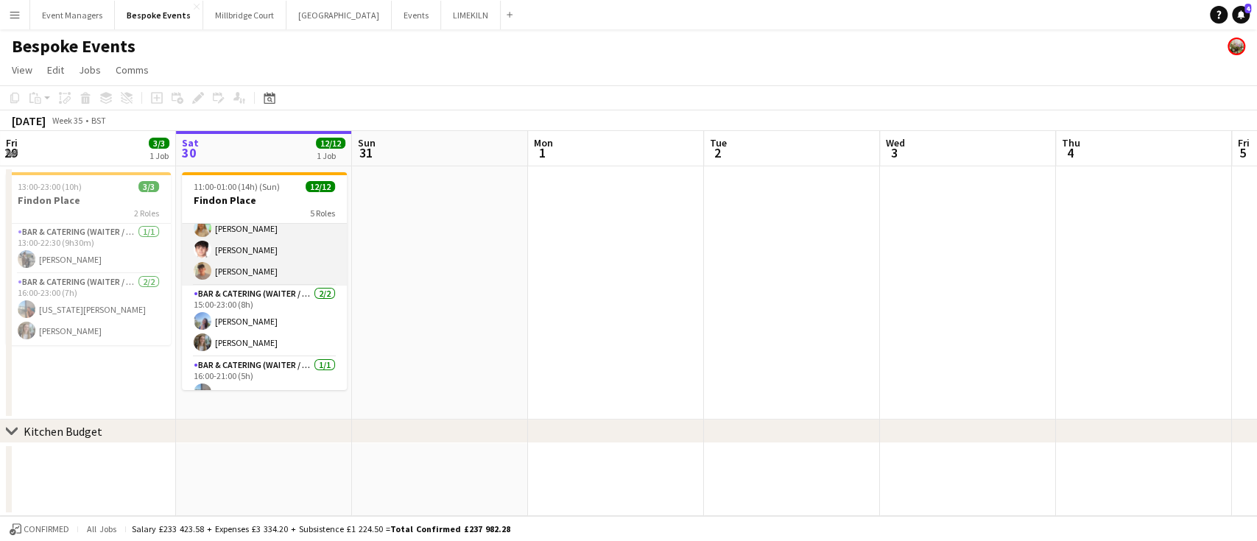
scroll to position [233, 0]
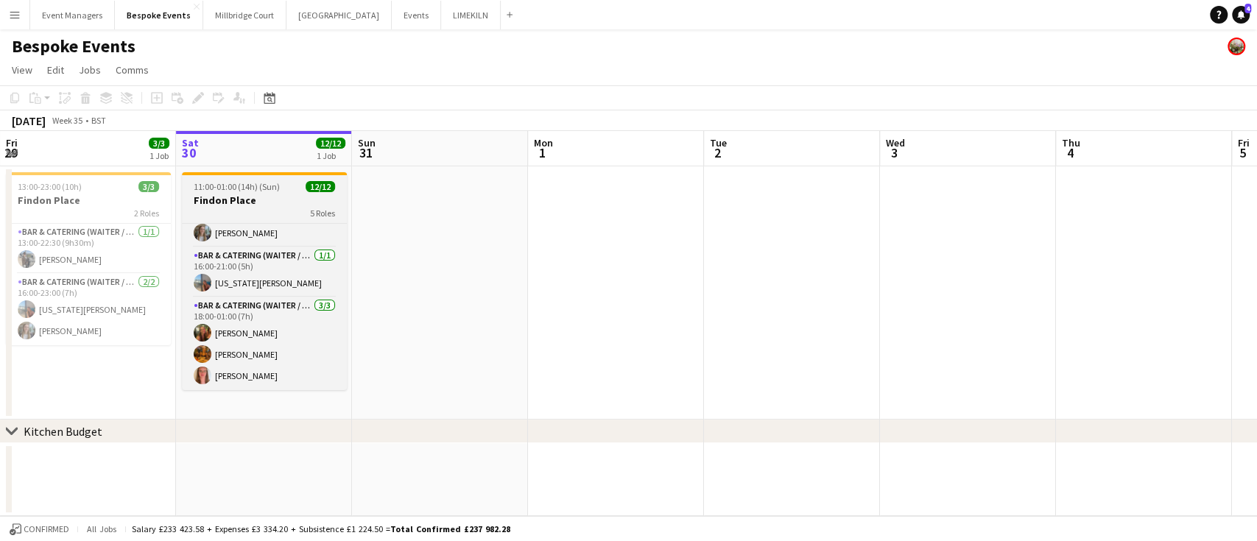
click at [239, 200] on h3 "Findon Place" at bounding box center [264, 200] width 165 height 13
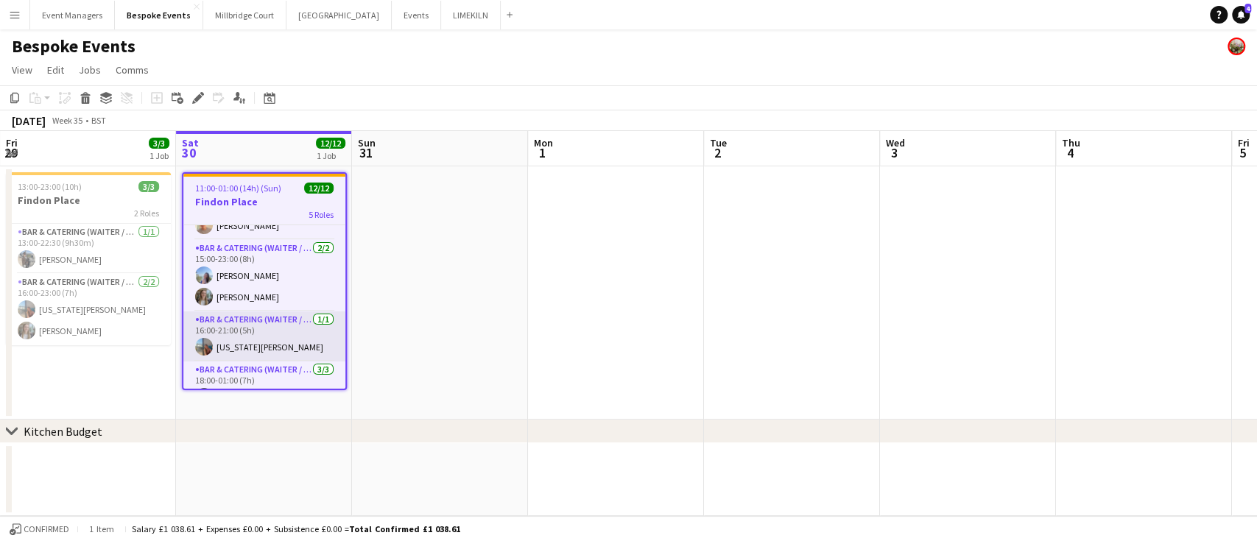
scroll to position [169, 0]
click at [263, 195] on h3 "Findon Place" at bounding box center [264, 201] width 162 height 13
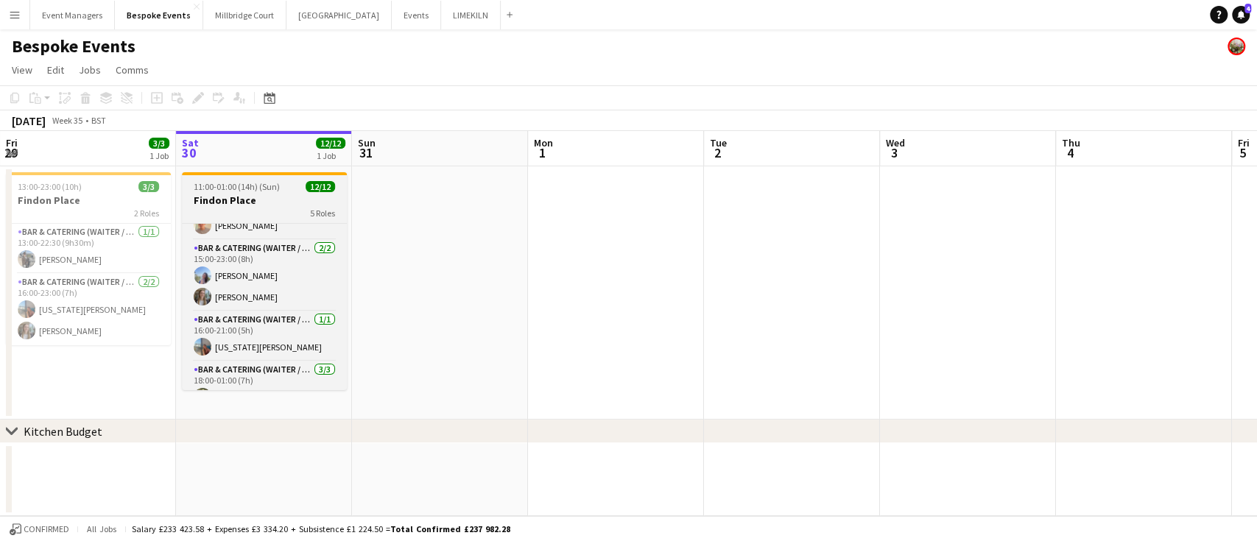
click at [263, 194] on h3 "Findon Place" at bounding box center [264, 200] width 165 height 13
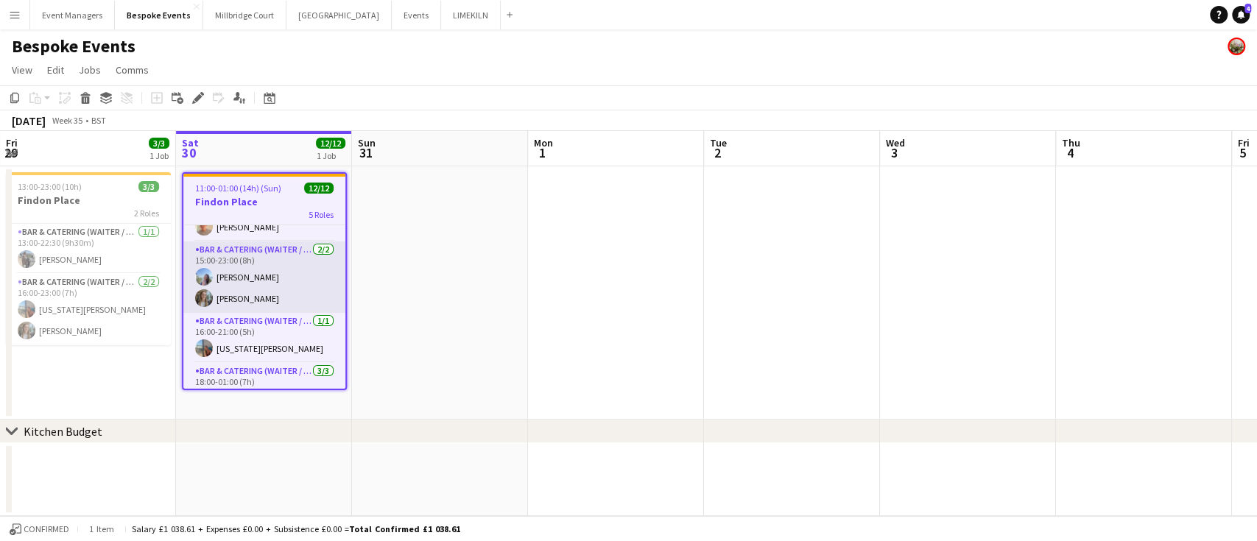
scroll to position [236, 0]
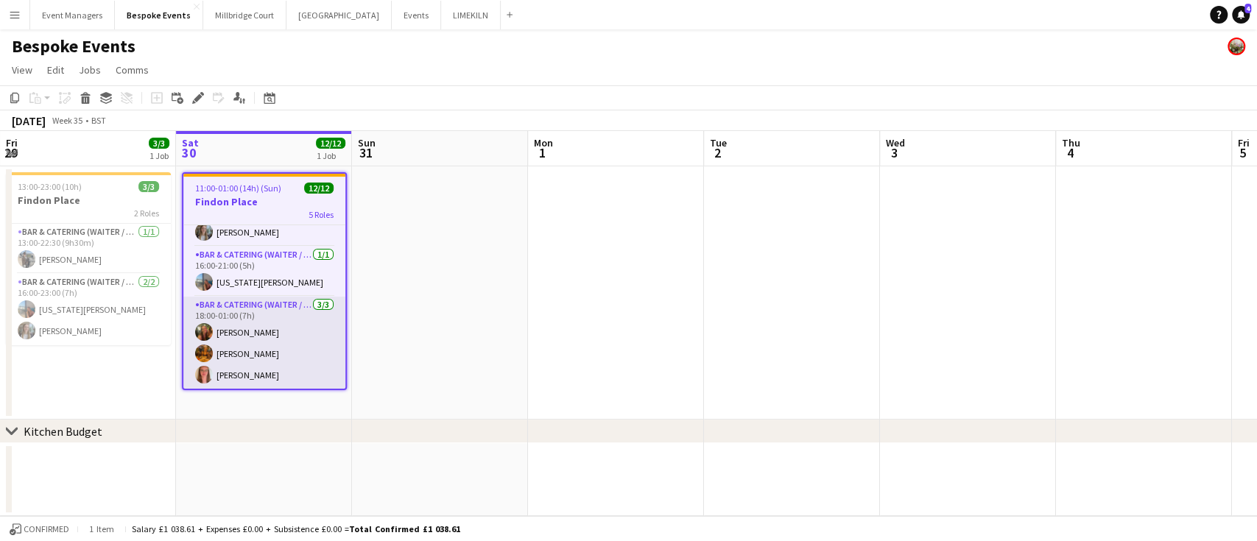
click at [265, 337] on app-card-role "Bar & Catering (Waiter / waitress) [DATE] 18:00-01:00 (7h) [PERSON_NAME] [PERSO…" at bounding box center [264, 343] width 162 height 93
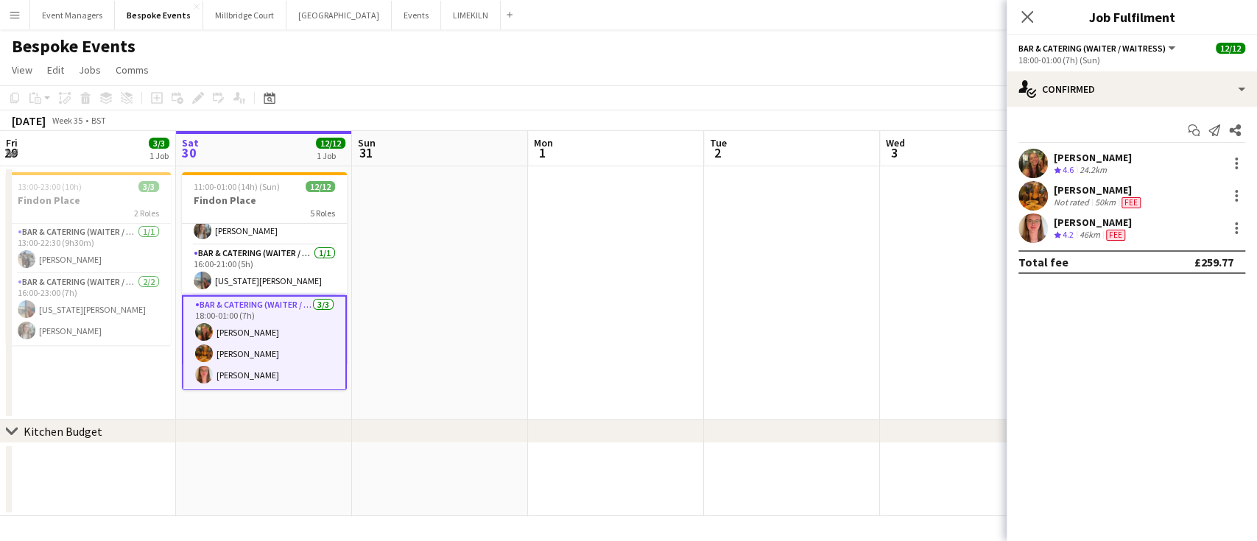
click at [1032, 200] on app-user-avatar at bounding box center [1033, 195] width 29 height 29
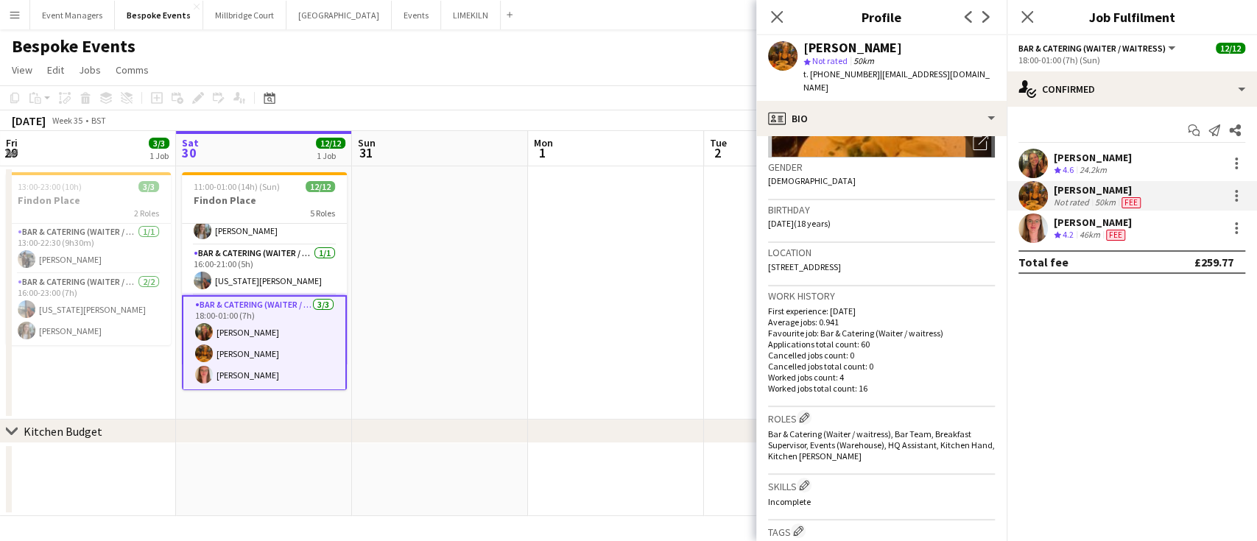
scroll to position [0, 0]
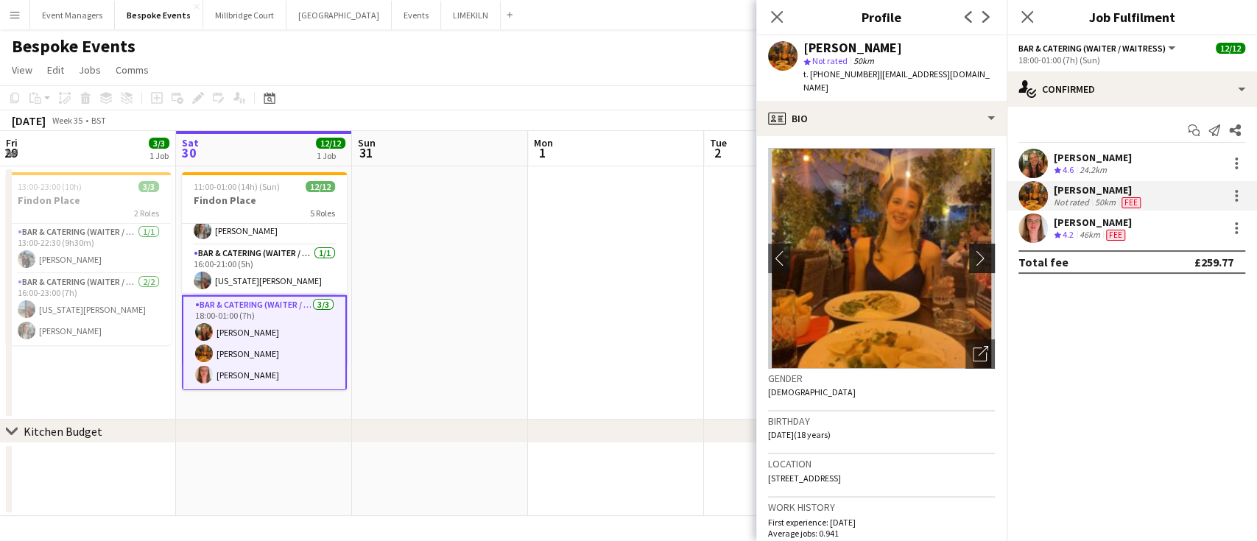
click at [973, 250] on app-icon "chevron-right" at bounding box center [984, 257] width 23 height 15
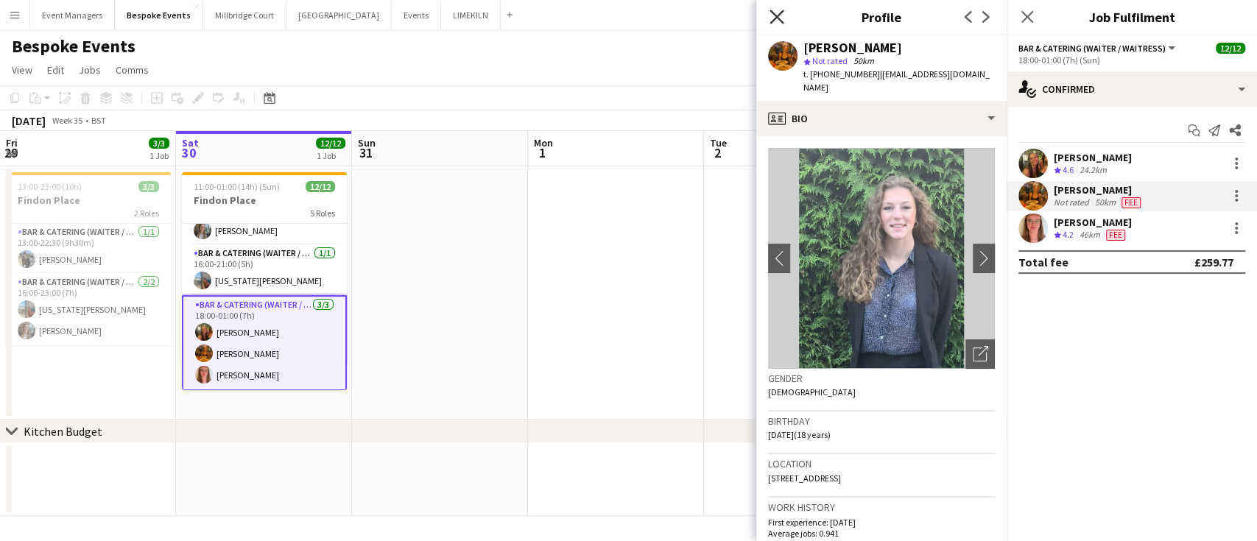
click at [772, 10] on icon "Close pop-in" at bounding box center [777, 17] width 14 height 14
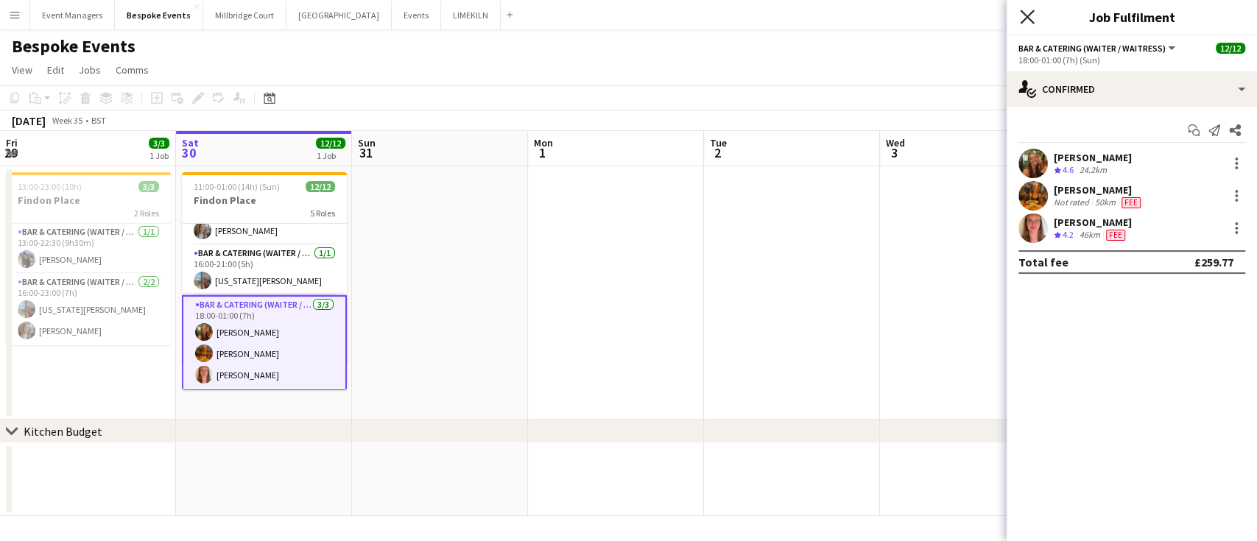
click at [1029, 18] on icon at bounding box center [1027, 17] width 14 height 14
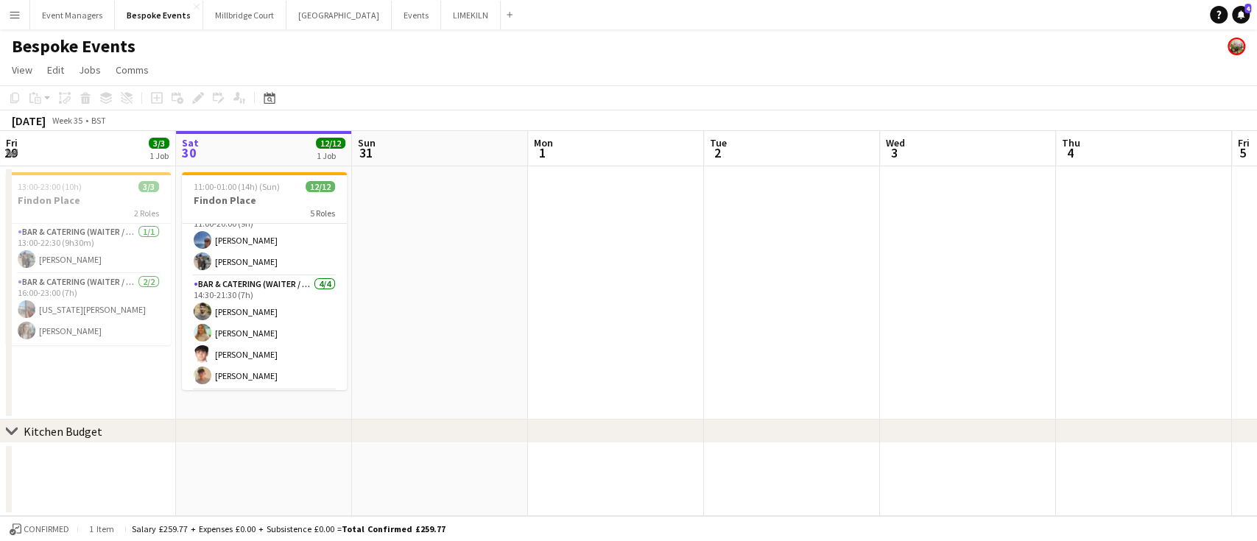
scroll to position [18, 0]
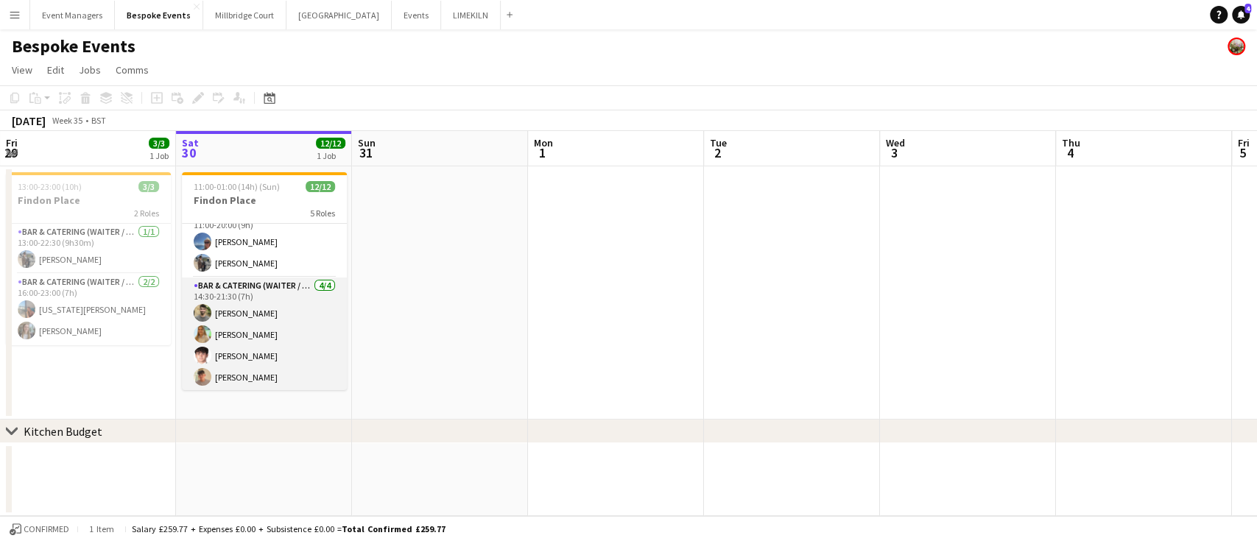
click at [251, 332] on app-card-role "Bar & Catering (Waiter / waitress) [DATE] 14:30-21:30 (7h) [PERSON_NAME] [PERSO…" at bounding box center [264, 335] width 165 height 114
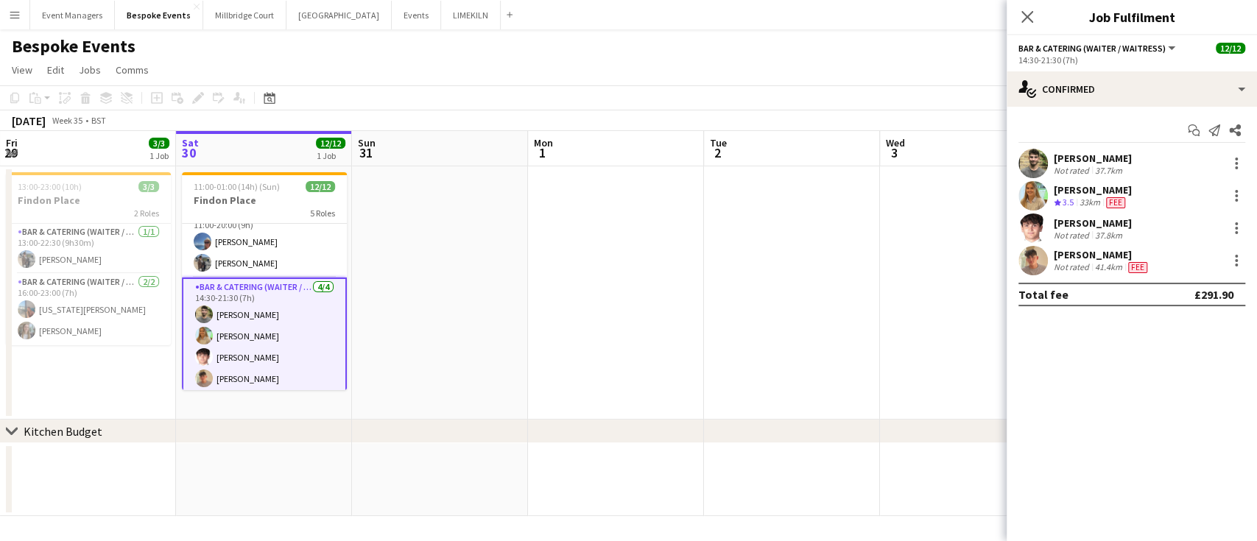
click at [1030, 200] on app-user-avatar at bounding box center [1033, 195] width 29 height 29
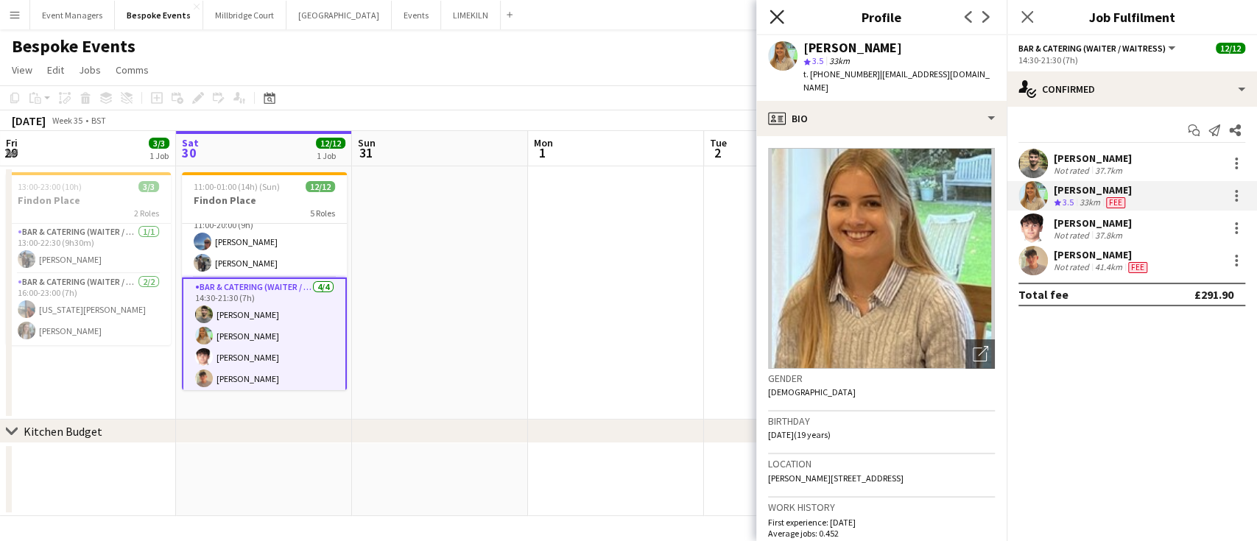
click at [779, 12] on icon "Close pop-in" at bounding box center [777, 17] width 14 height 14
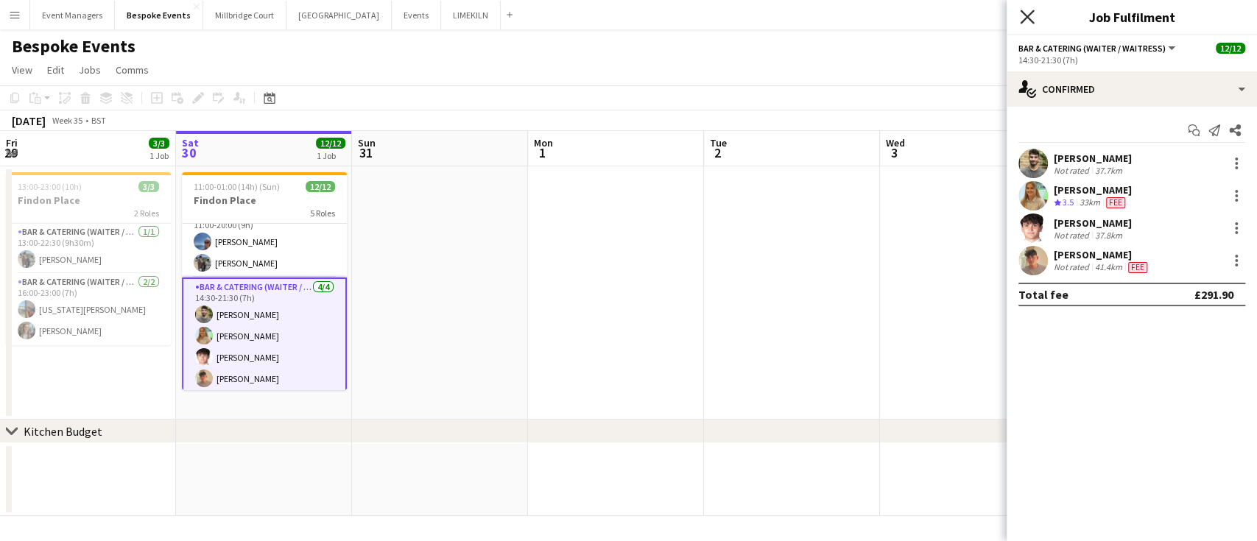
click at [1028, 18] on icon at bounding box center [1027, 17] width 14 height 14
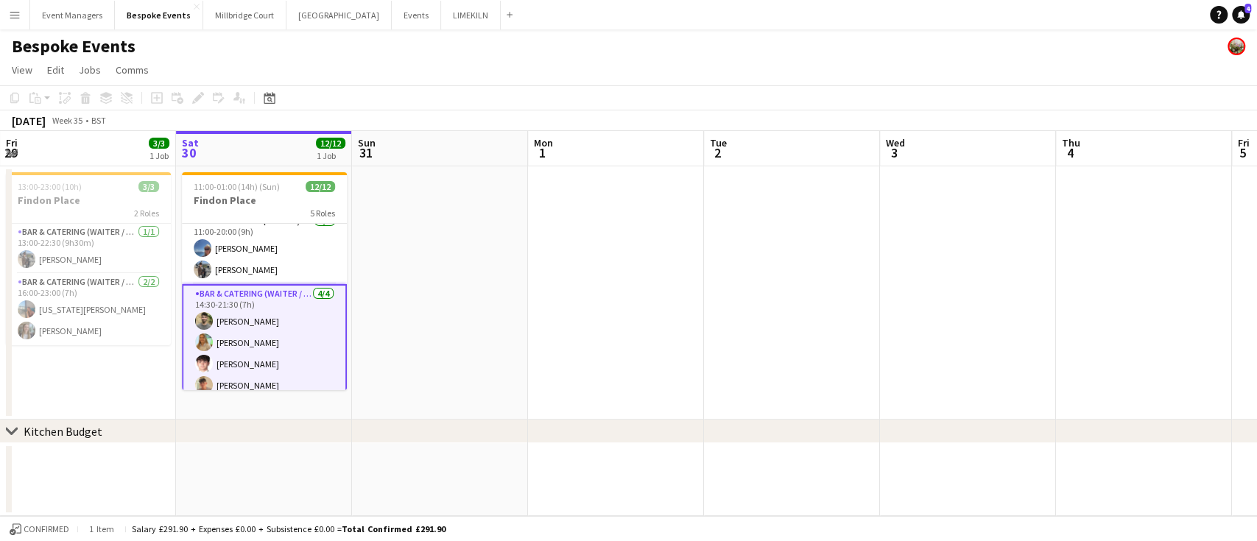
scroll to position [12, 0]
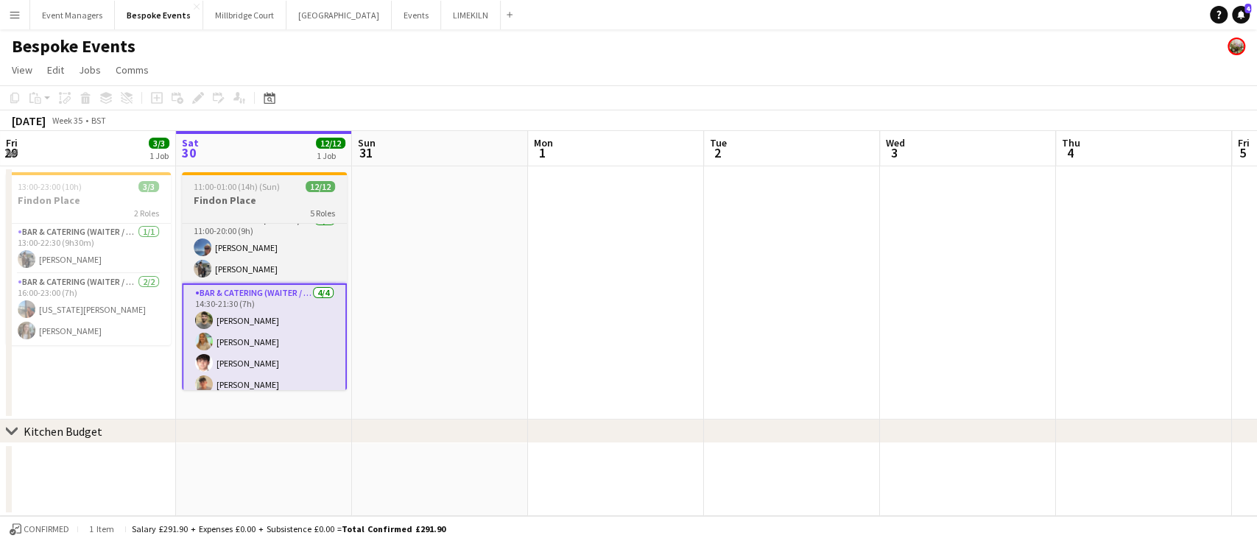
click at [247, 203] on h3 "Findon Place" at bounding box center [264, 200] width 165 height 13
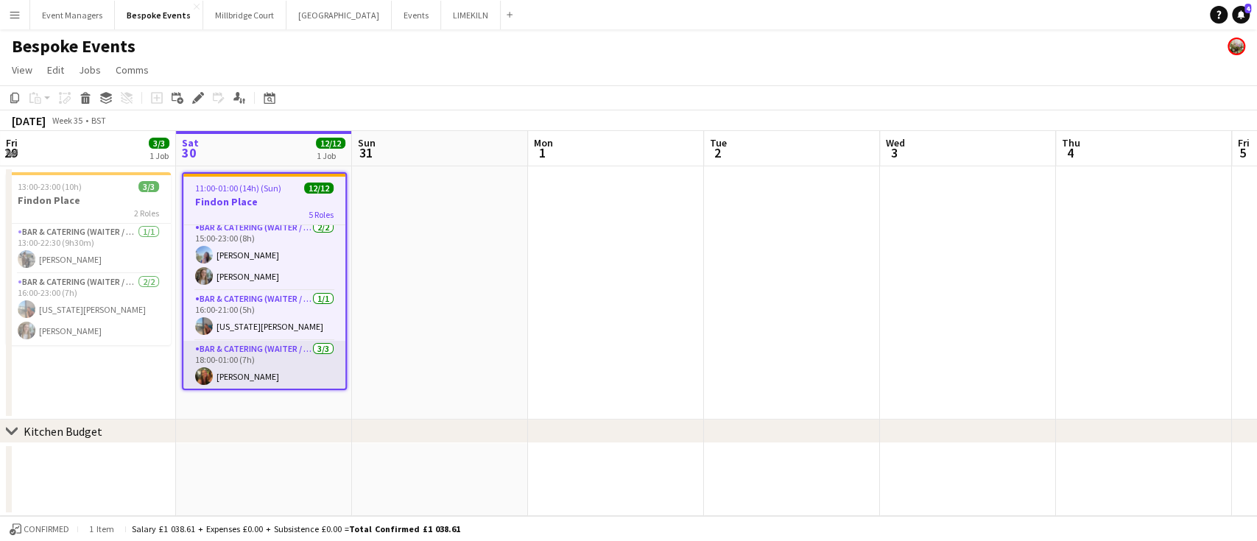
scroll to position [236, 0]
